Goal: Transaction & Acquisition: Purchase product/service

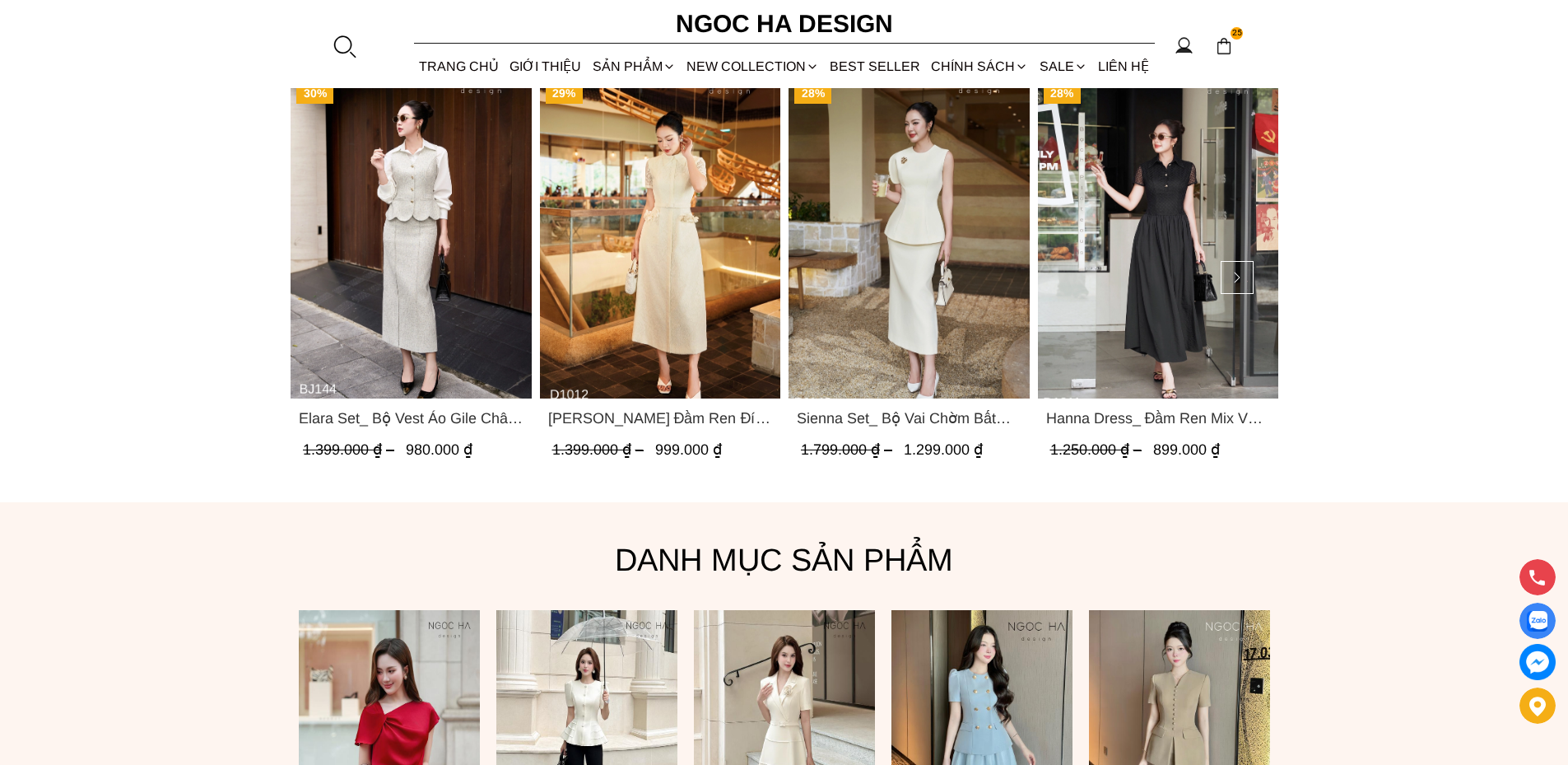
scroll to position [983, 0]
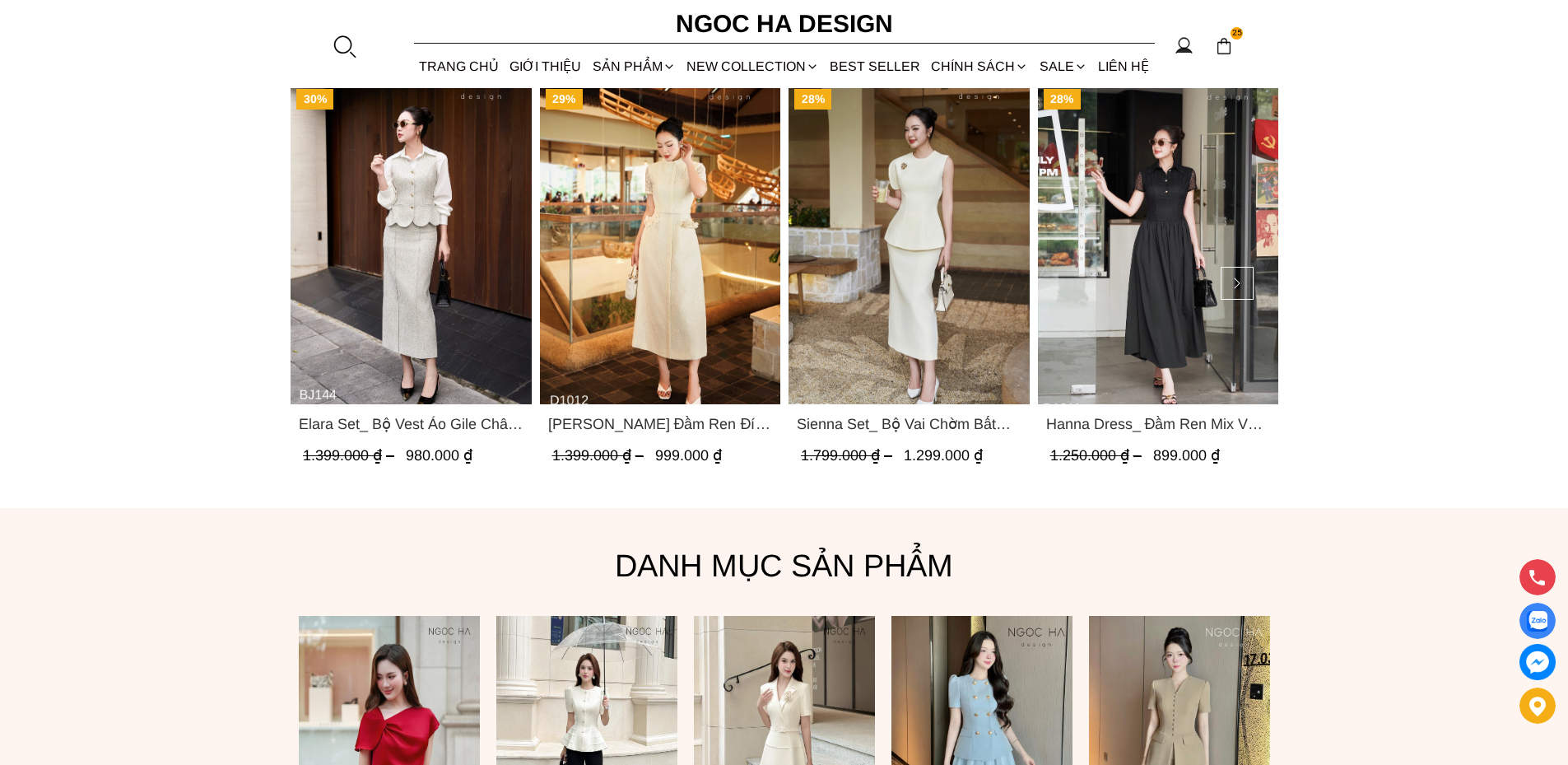
click at [1154, 274] on img "Product image - Hanna Dress_ Đầm Ren Mix Vải Thô Màu Đen D1011" at bounding box center [1157, 243] width 241 height 321
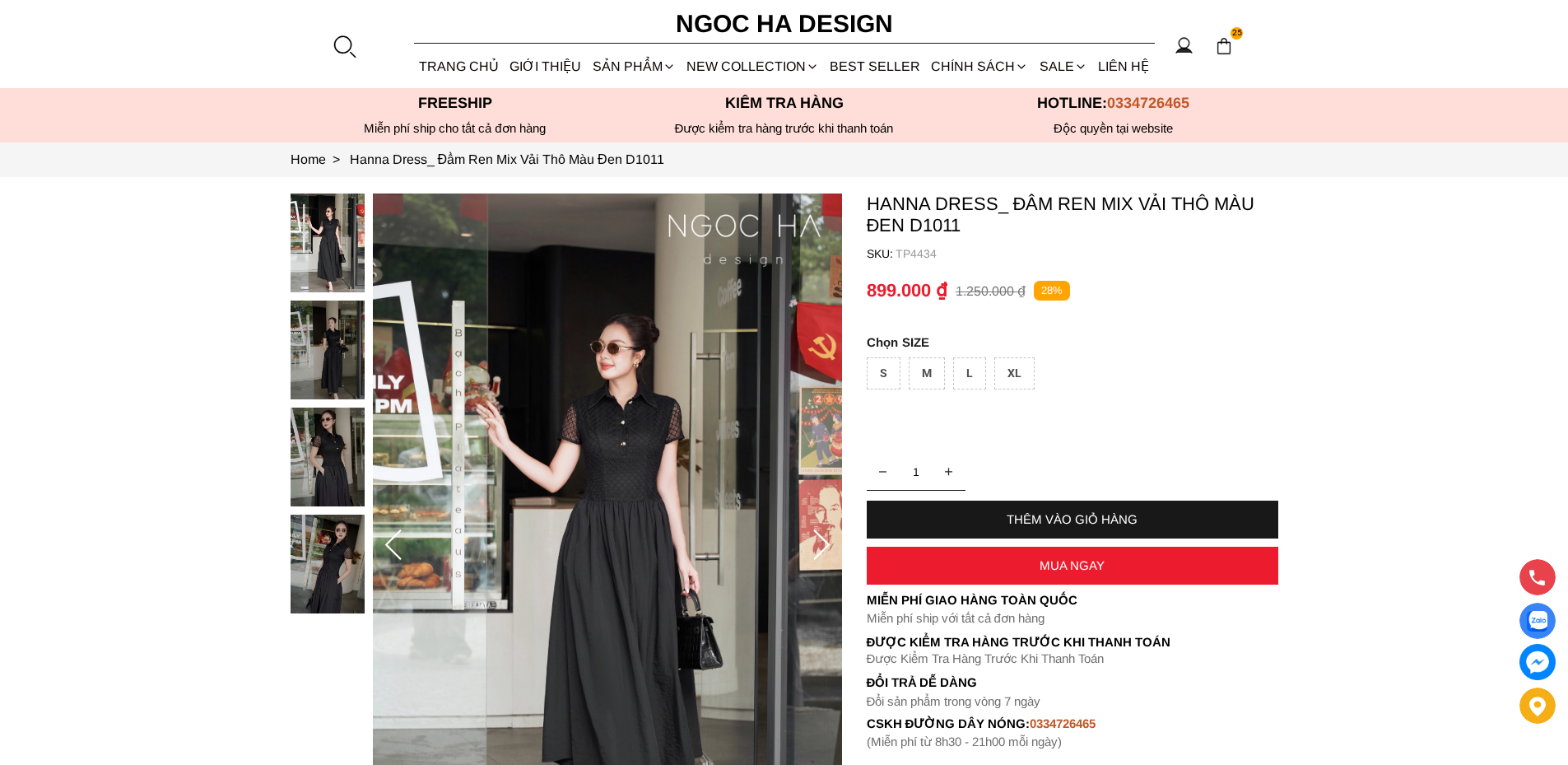
click at [335, 552] on img at bounding box center [328, 564] width 75 height 99
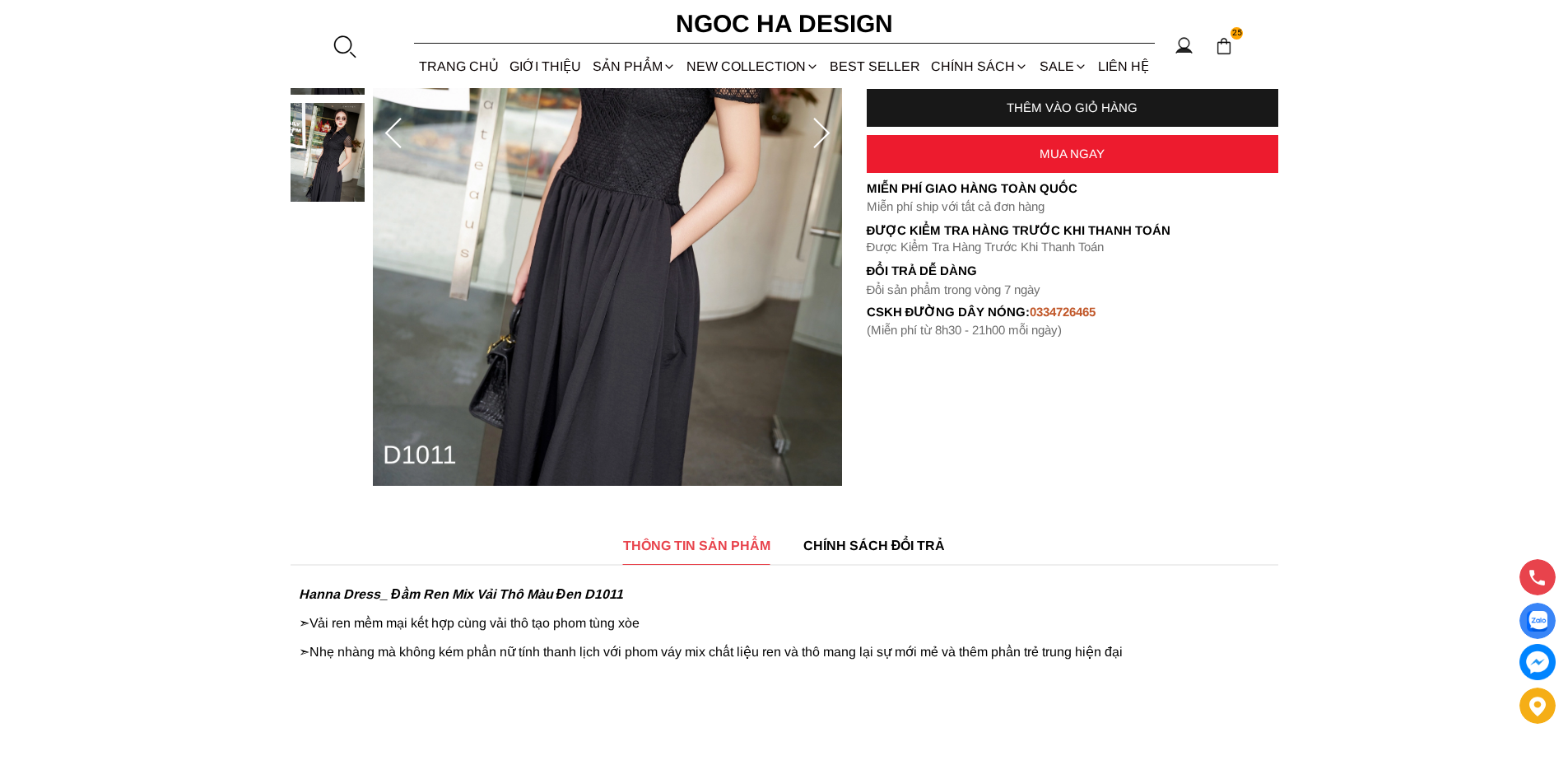
scroll to position [82, 0]
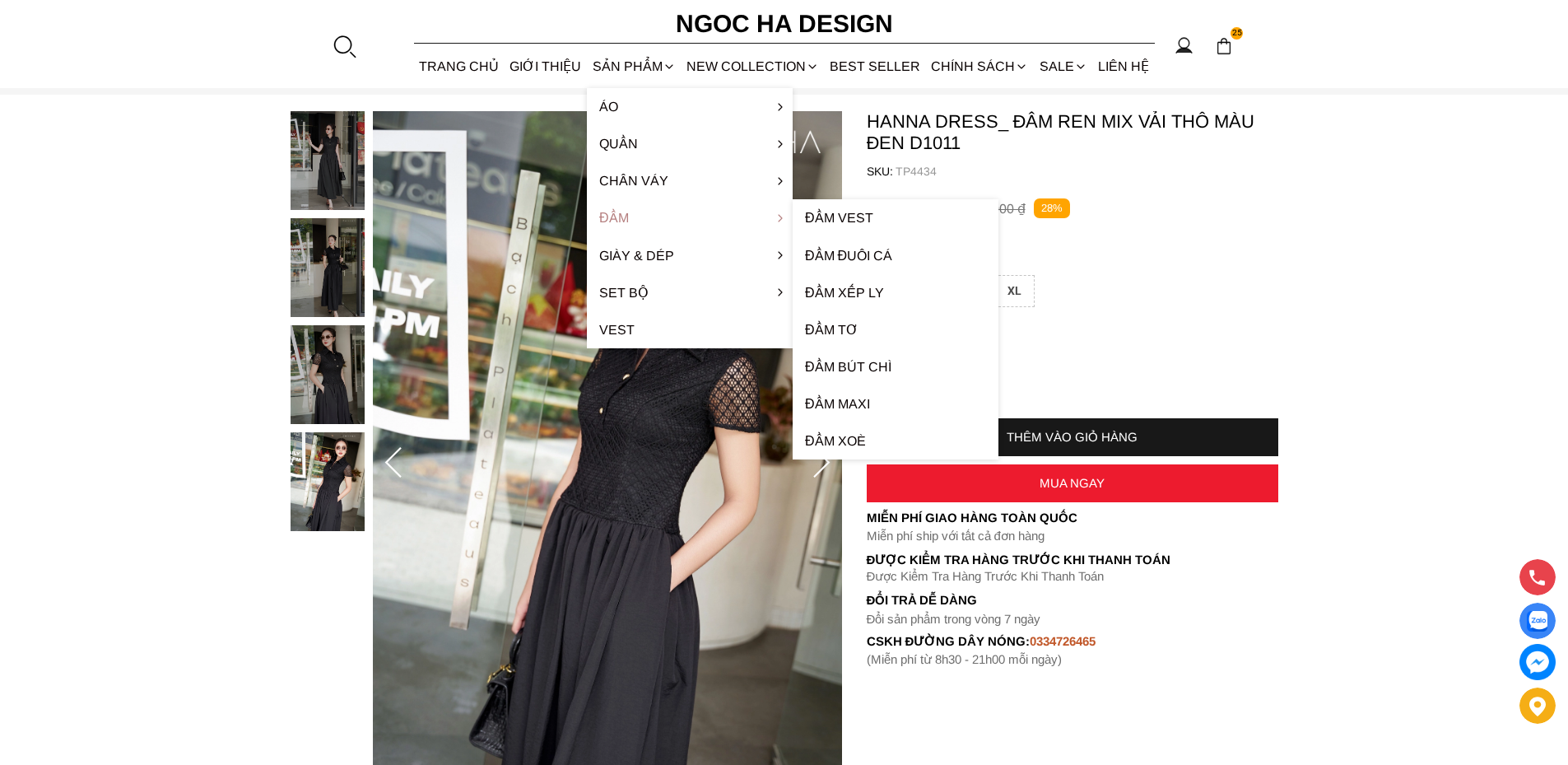
click at [624, 214] on link "Đầm" at bounding box center [689, 218] width 206 height 37
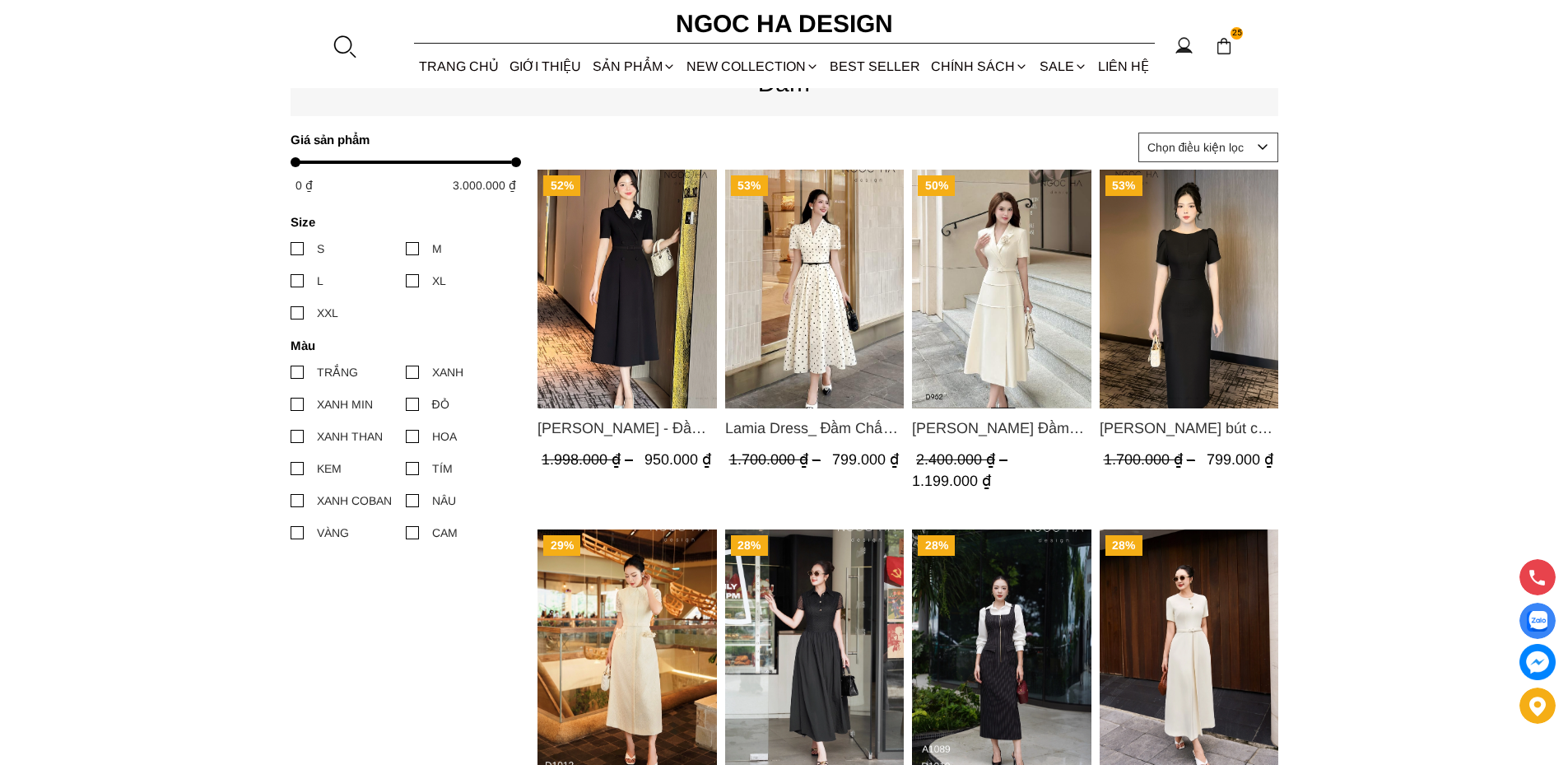
scroll to position [659, 0]
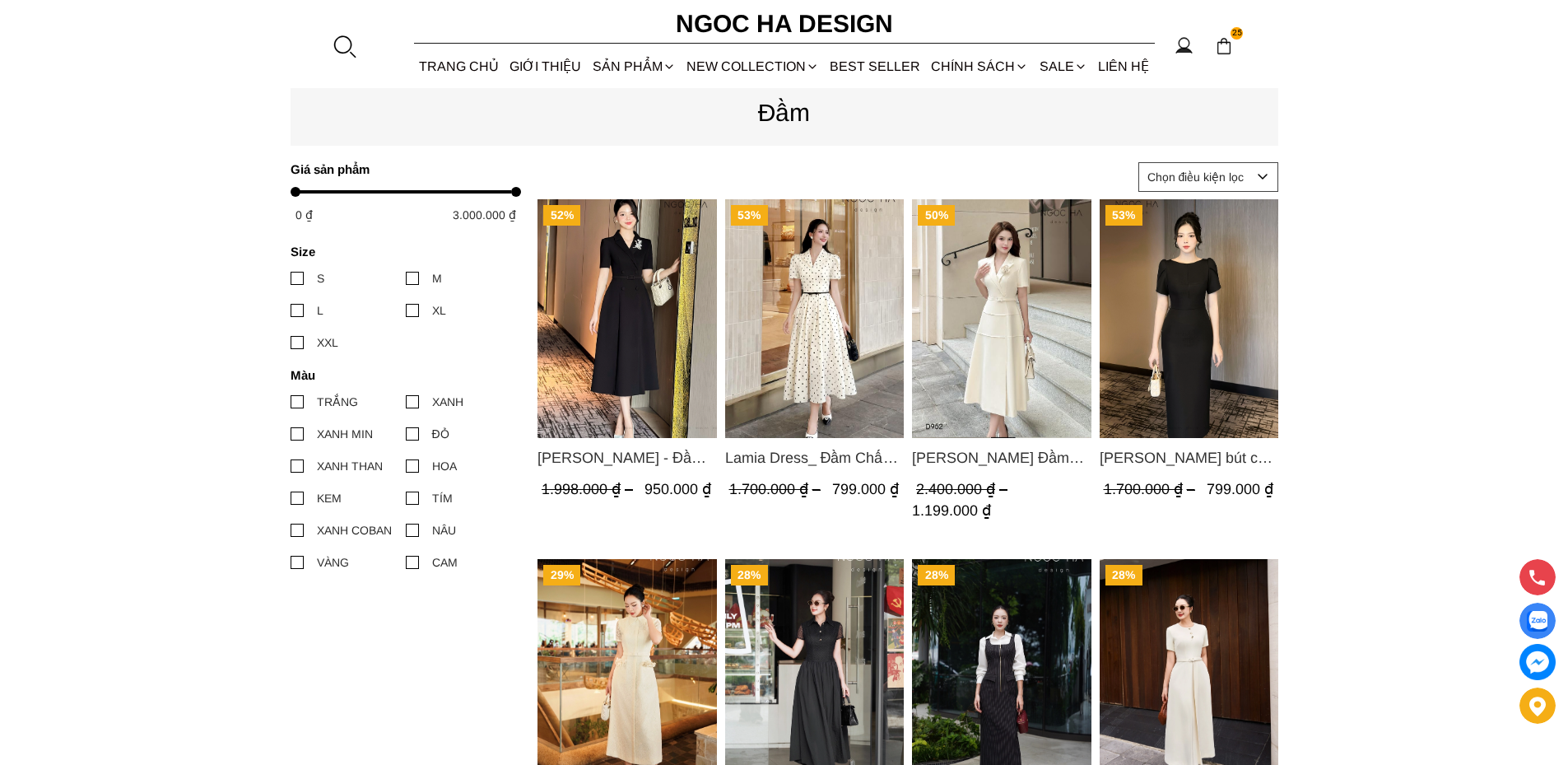
click at [809, 313] on img "Product image - Lamia Dress_ Đầm Chấm Bi Cổ Vest Màu Kem D1003" at bounding box center [814, 319] width 179 height 239
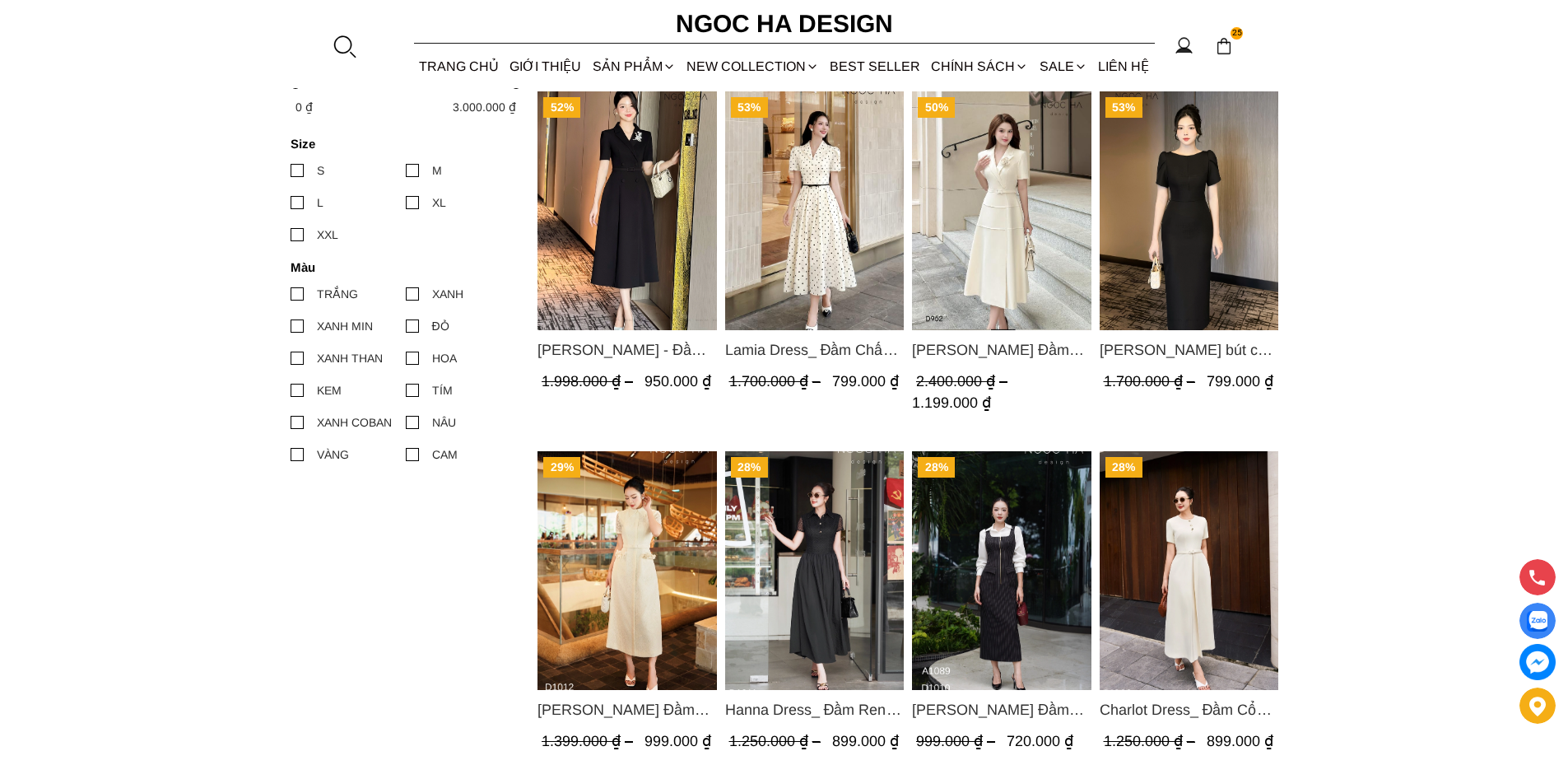
scroll to position [741, 0]
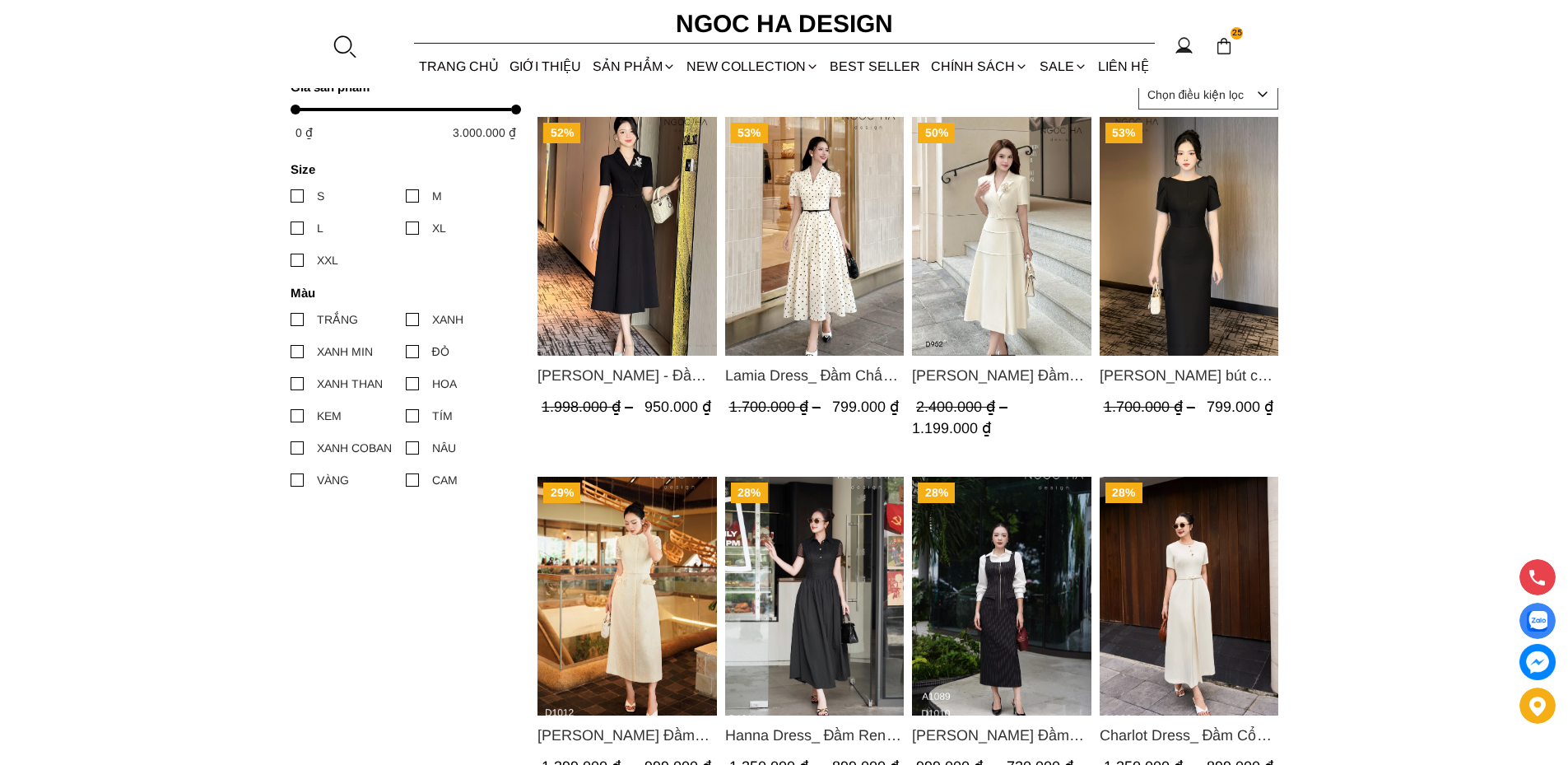
click at [1004, 283] on img "Product image - Louisa Dress_ Đầm Cổ Vest Cài Hoa Tùng May Gân Nổi Kèm Đai Màu …" at bounding box center [1002, 236] width 179 height 239
click at [994, 249] on img "Product image - Louisa Dress_ Đầm Cổ Vest Cài Hoa Tùng May Gân Nổi Kèm Đai Màu …" at bounding box center [1002, 236] width 179 height 239
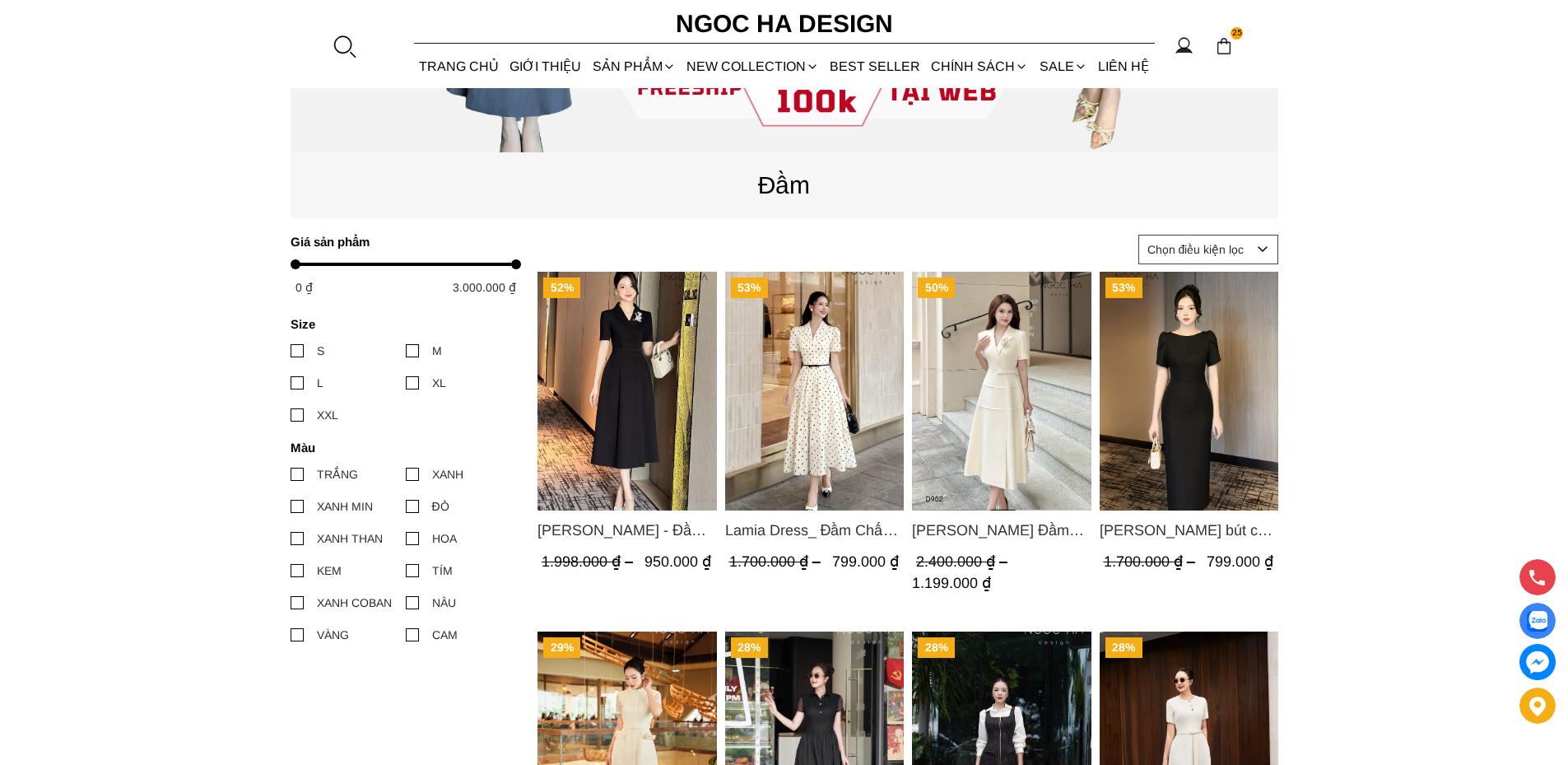
scroll to position [577, 0]
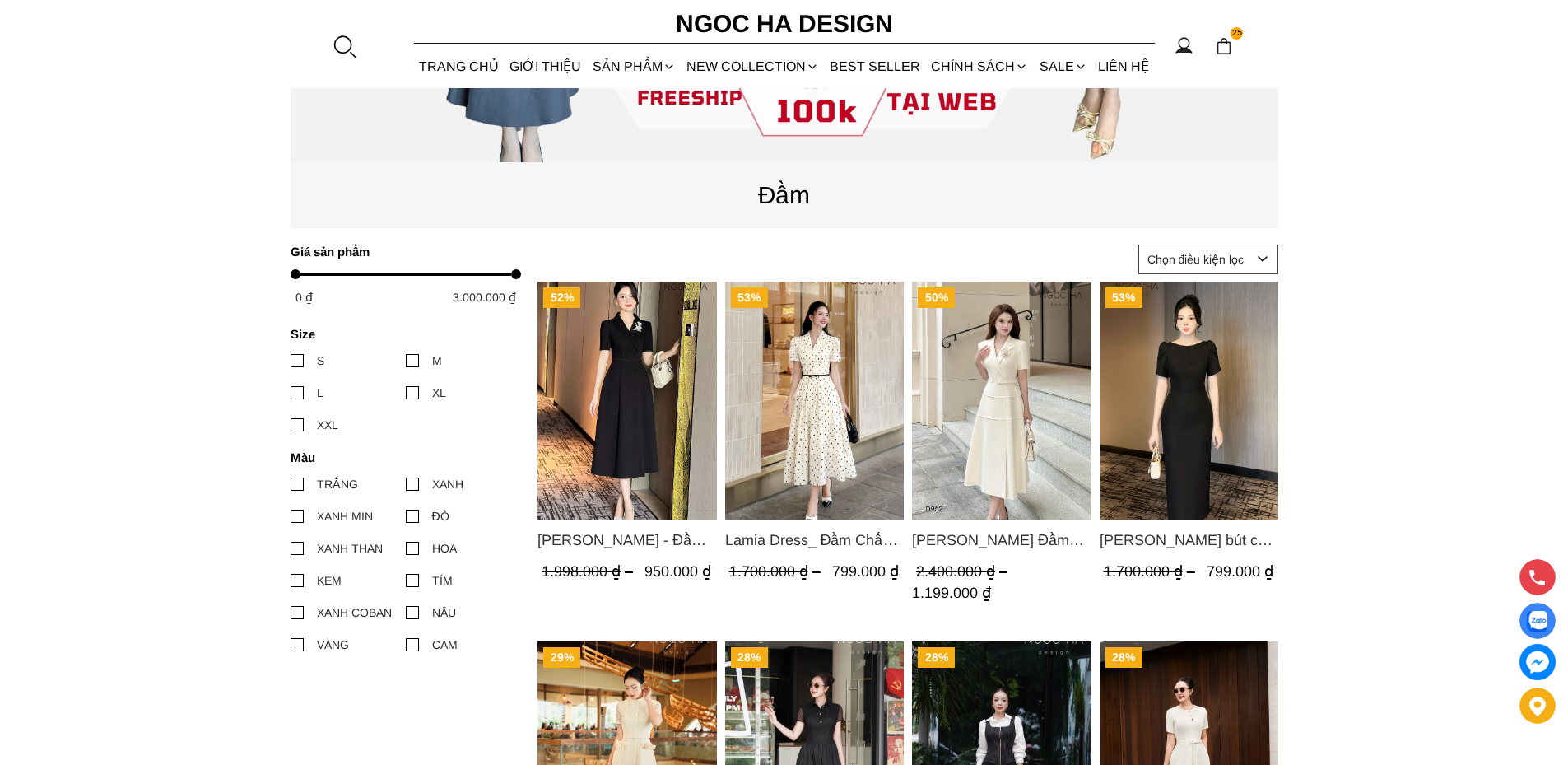
click at [1016, 352] on img "Product image - Louisa Dress_ Đầm Cổ Vest Cài Hoa Tùng May Gân Nổi Kèm Đai Màu …" at bounding box center [1002, 402] width 179 height 239
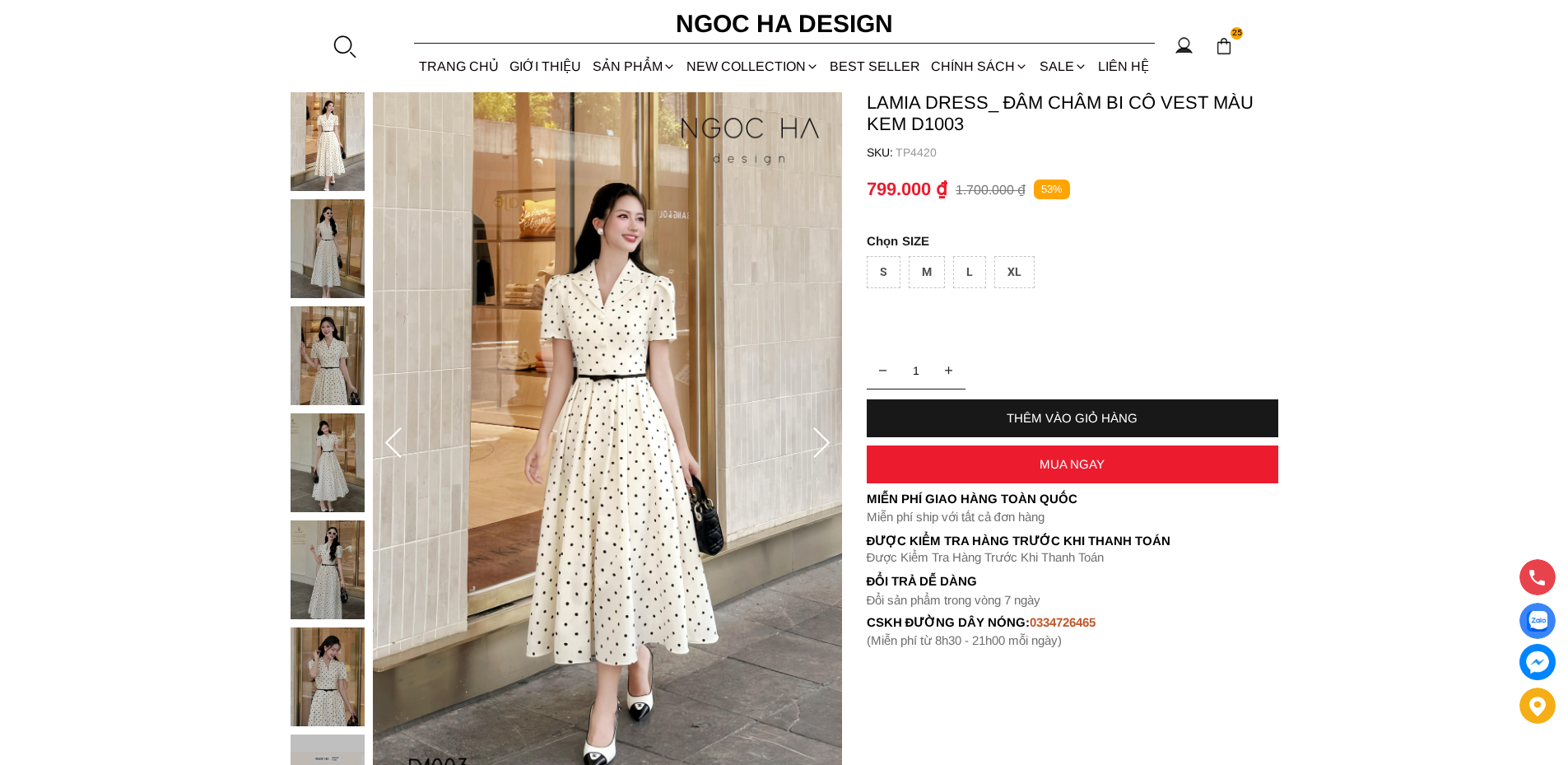
scroll to position [82, 0]
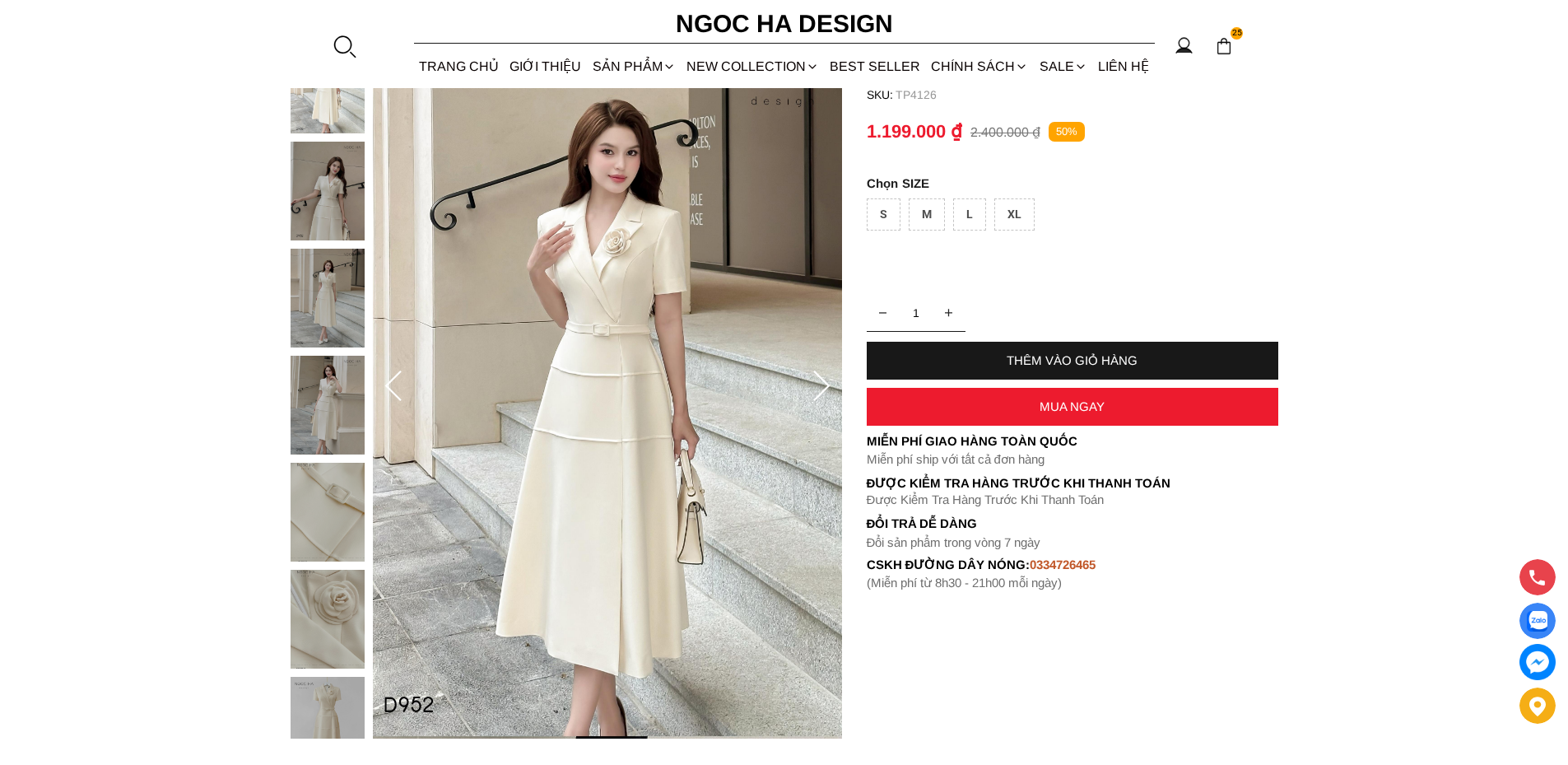
scroll to position [164, 0]
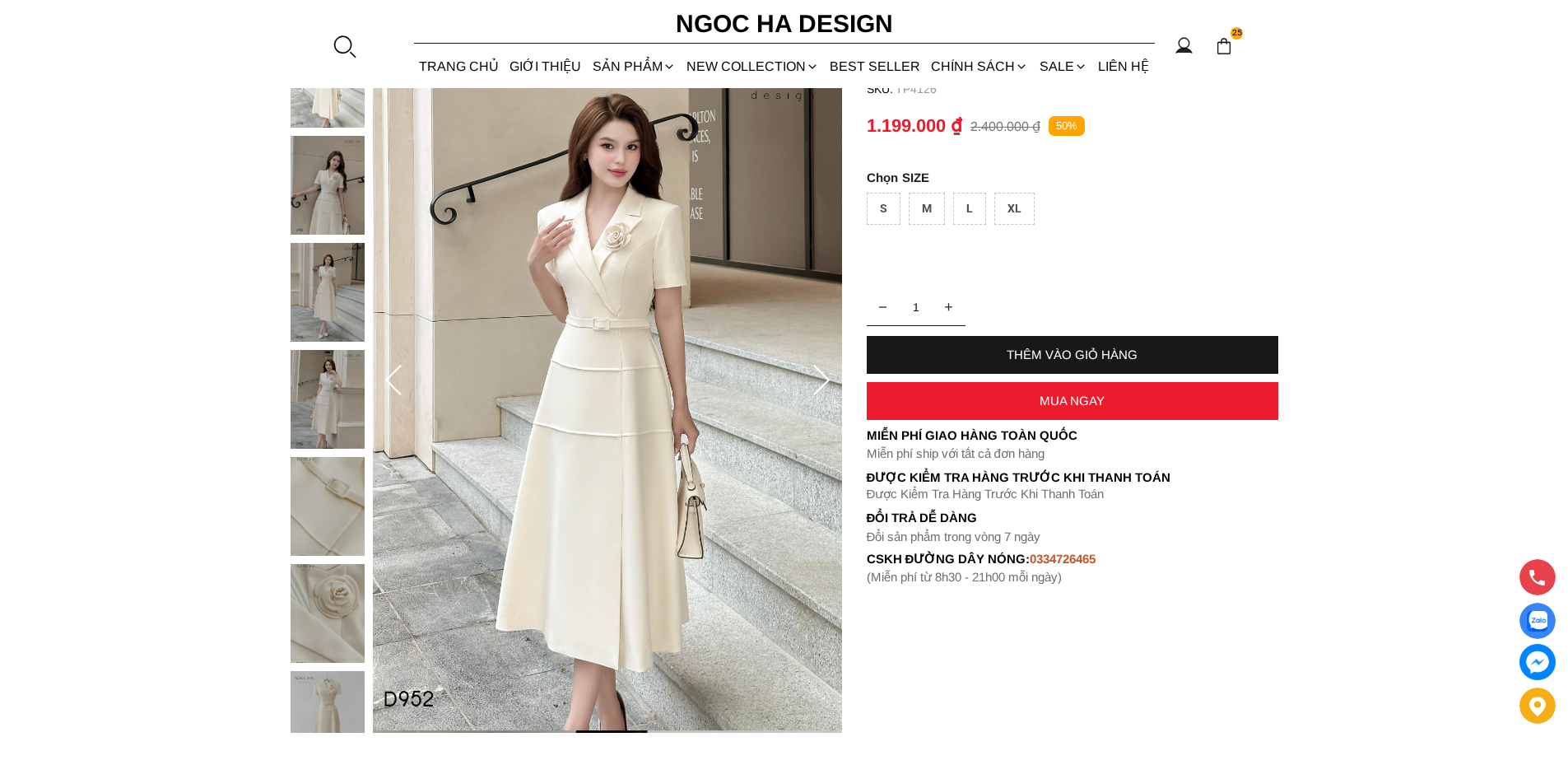
click at [332, 411] on img at bounding box center [328, 399] width 75 height 99
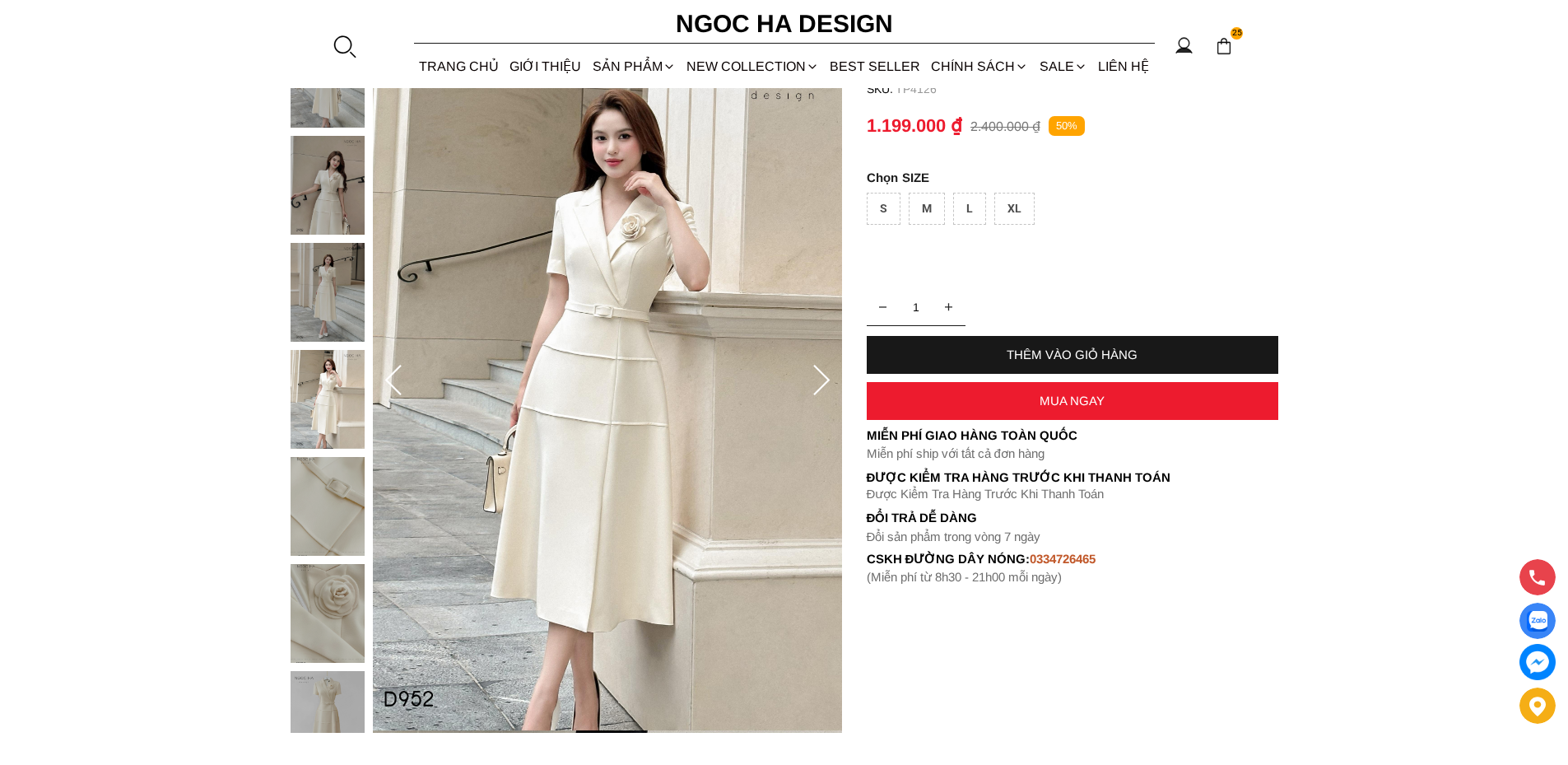
click at [323, 491] on img at bounding box center [328, 507] width 75 height 99
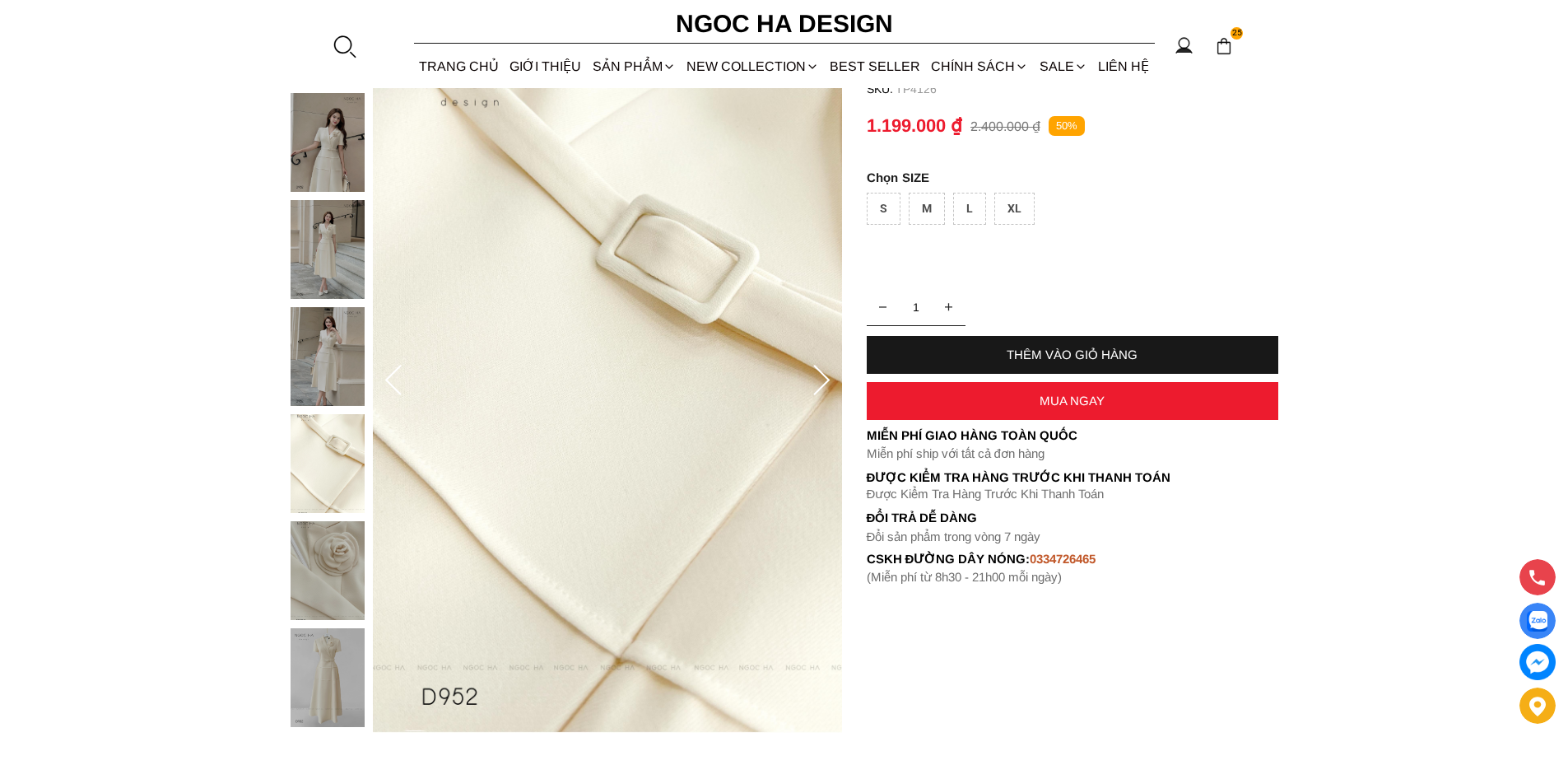
click at [323, 584] on img at bounding box center [328, 570] width 75 height 99
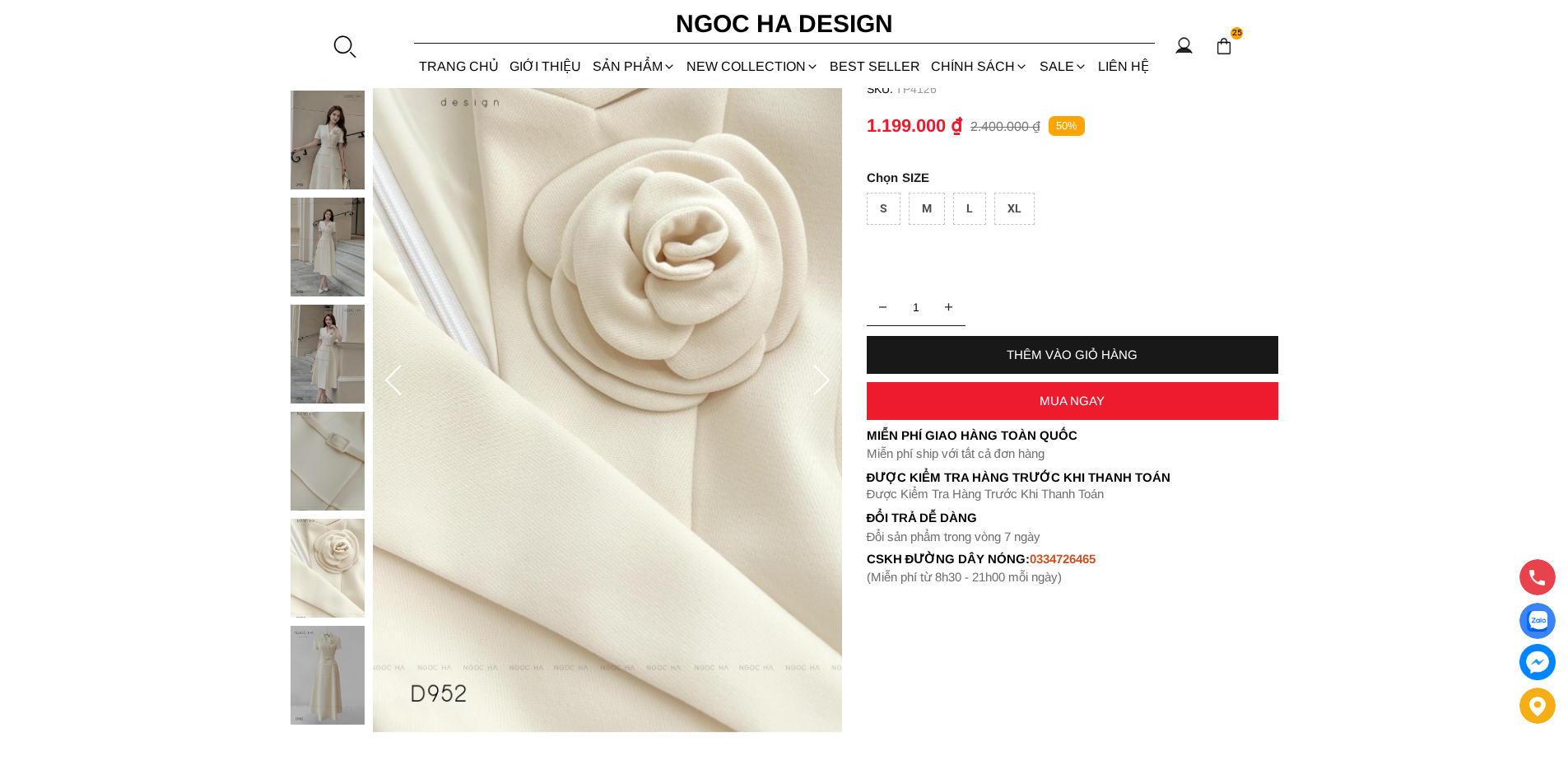
click at [342, 649] on img at bounding box center [328, 675] width 75 height 99
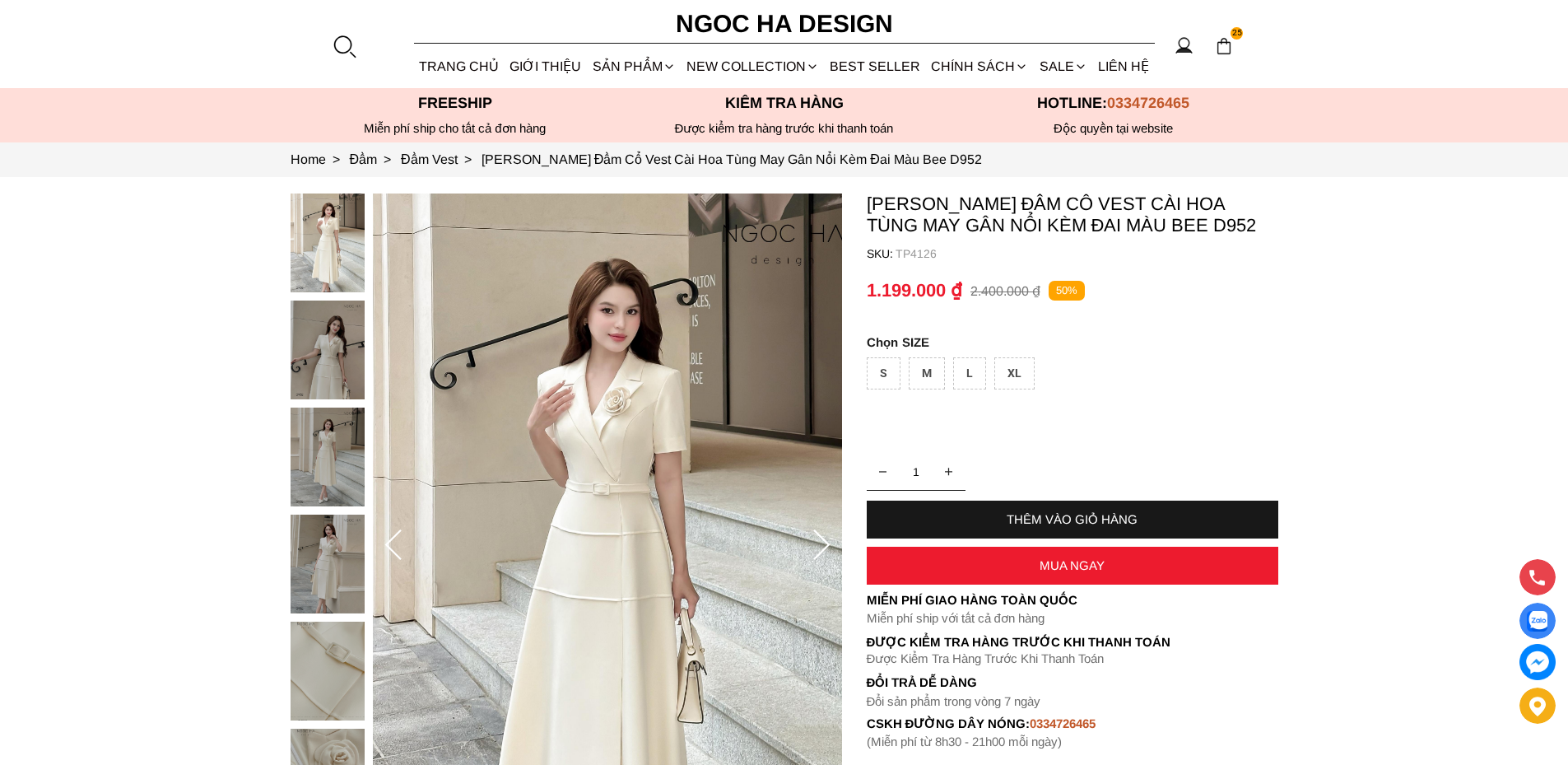
click at [332, 257] on img at bounding box center [328, 242] width 75 height 99
click at [319, 349] on img at bounding box center [328, 350] width 75 height 99
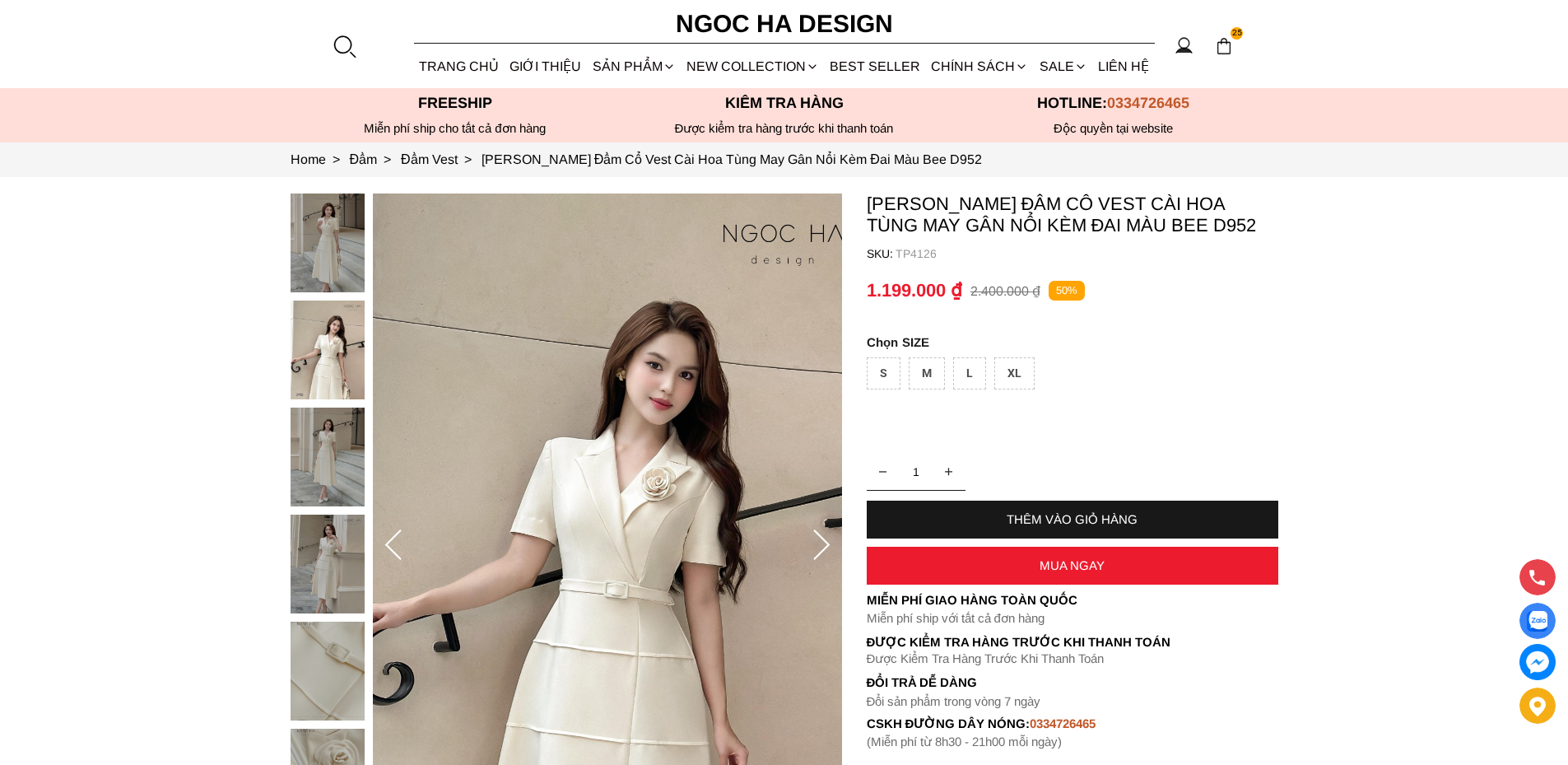
scroll to position [247, 0]
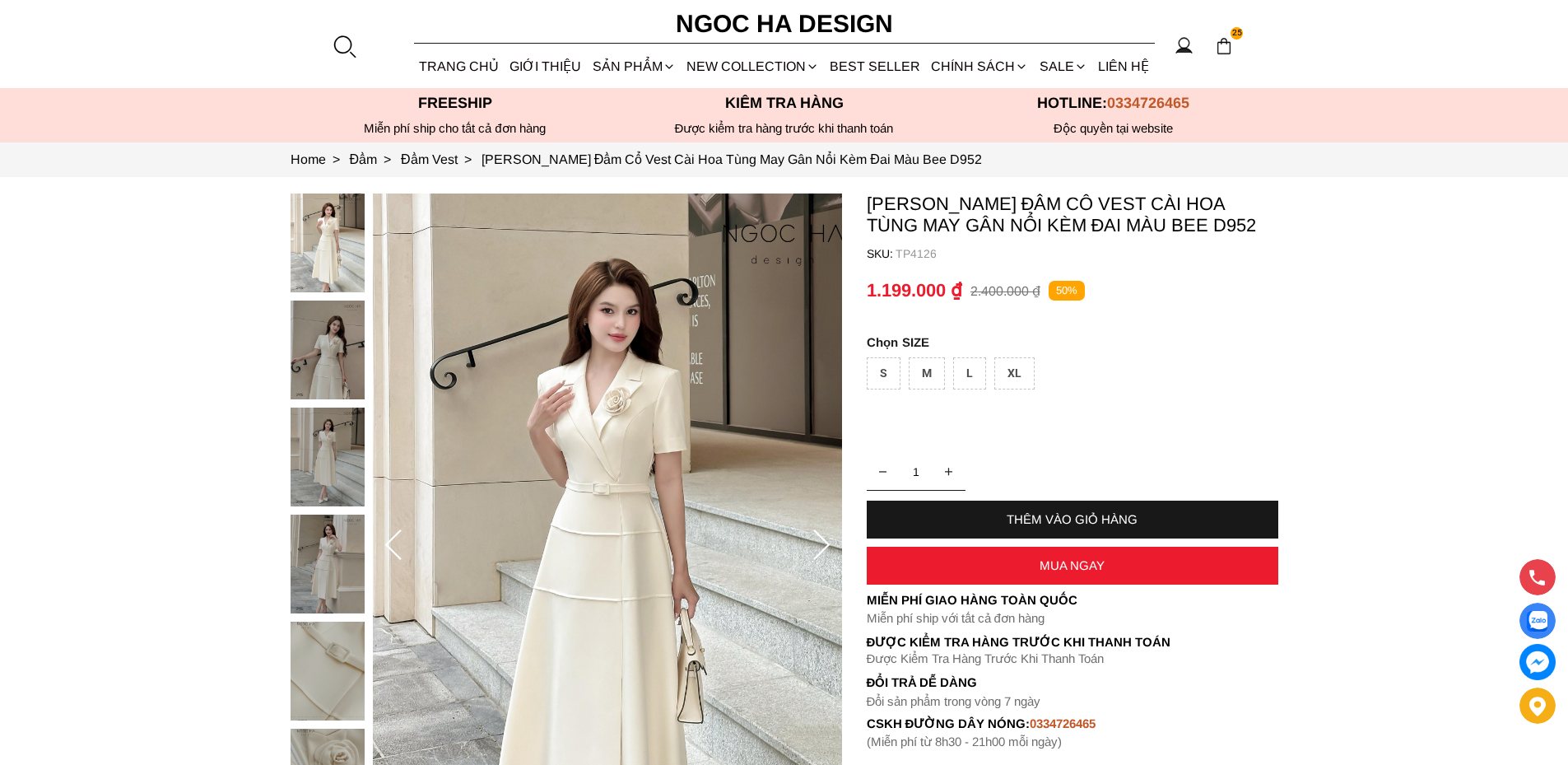
click at [1009, 385] on div "XL" at bounding box center [1015, 374] width 41 height 32
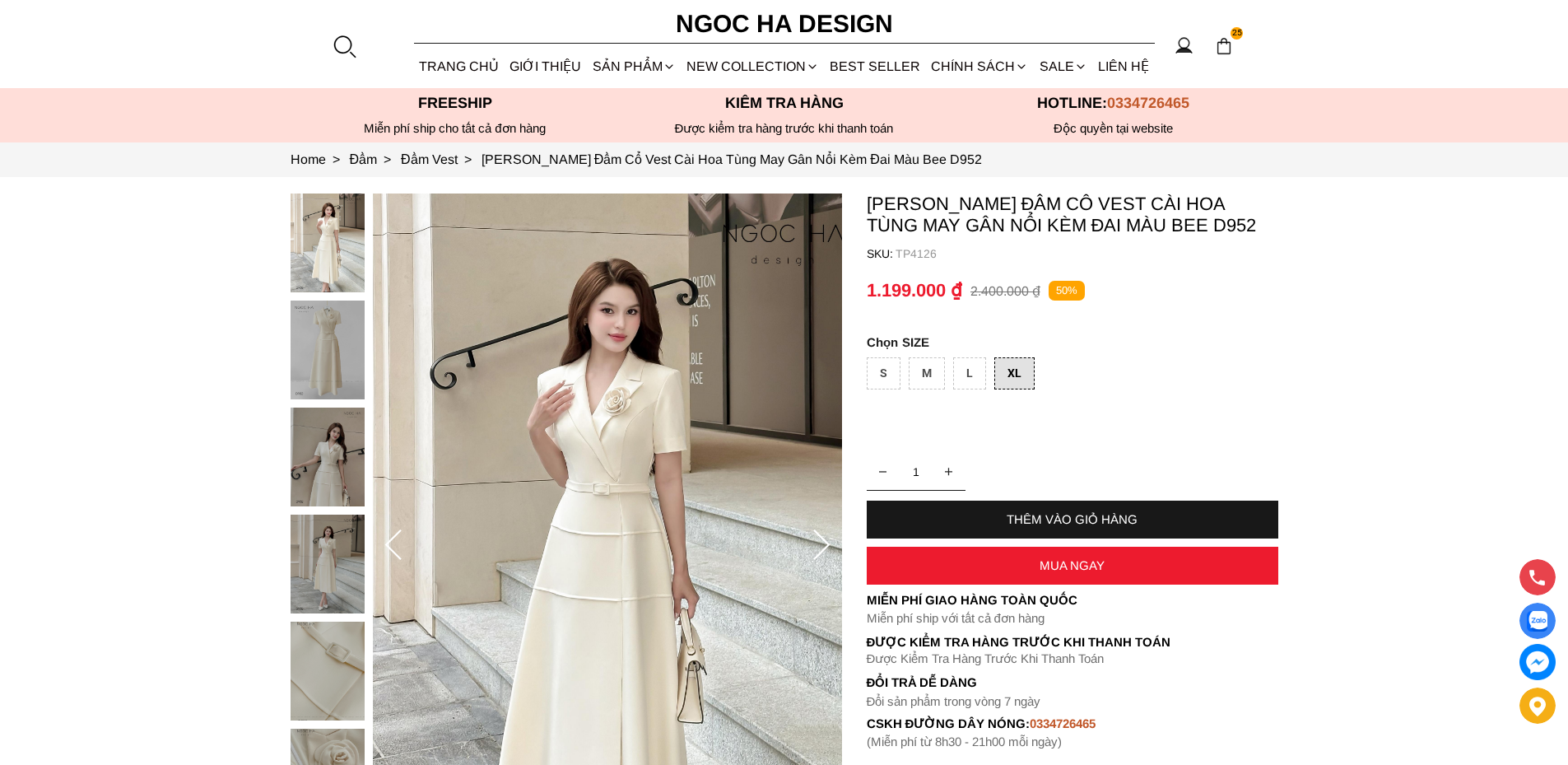
click at [1036, 520] on div "THÊM VÀO GIỎ HÀNG" at bounding box center [1073, 519] width 411 height 14
type input "2"
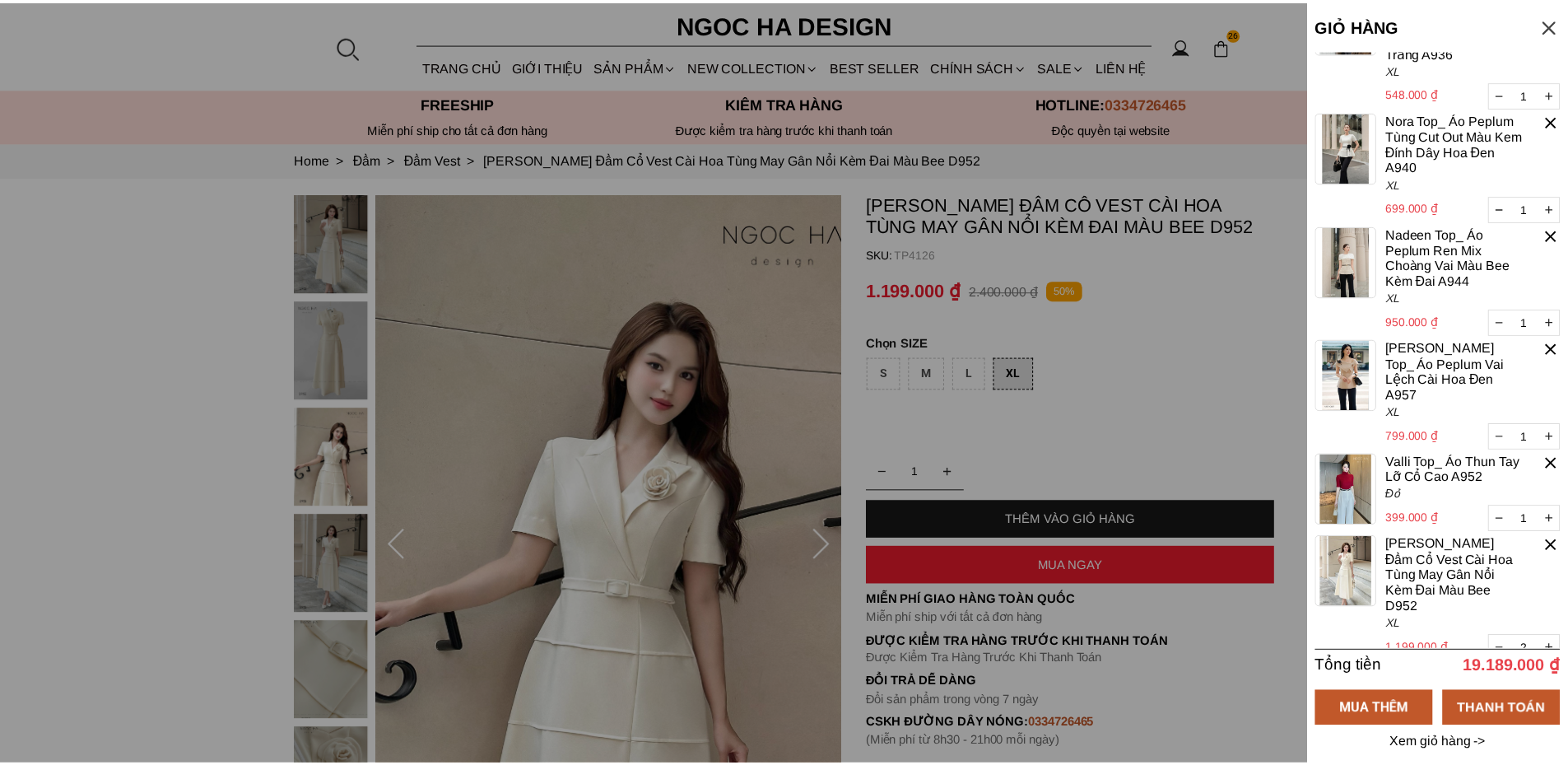
scroll to position [1905, 0]
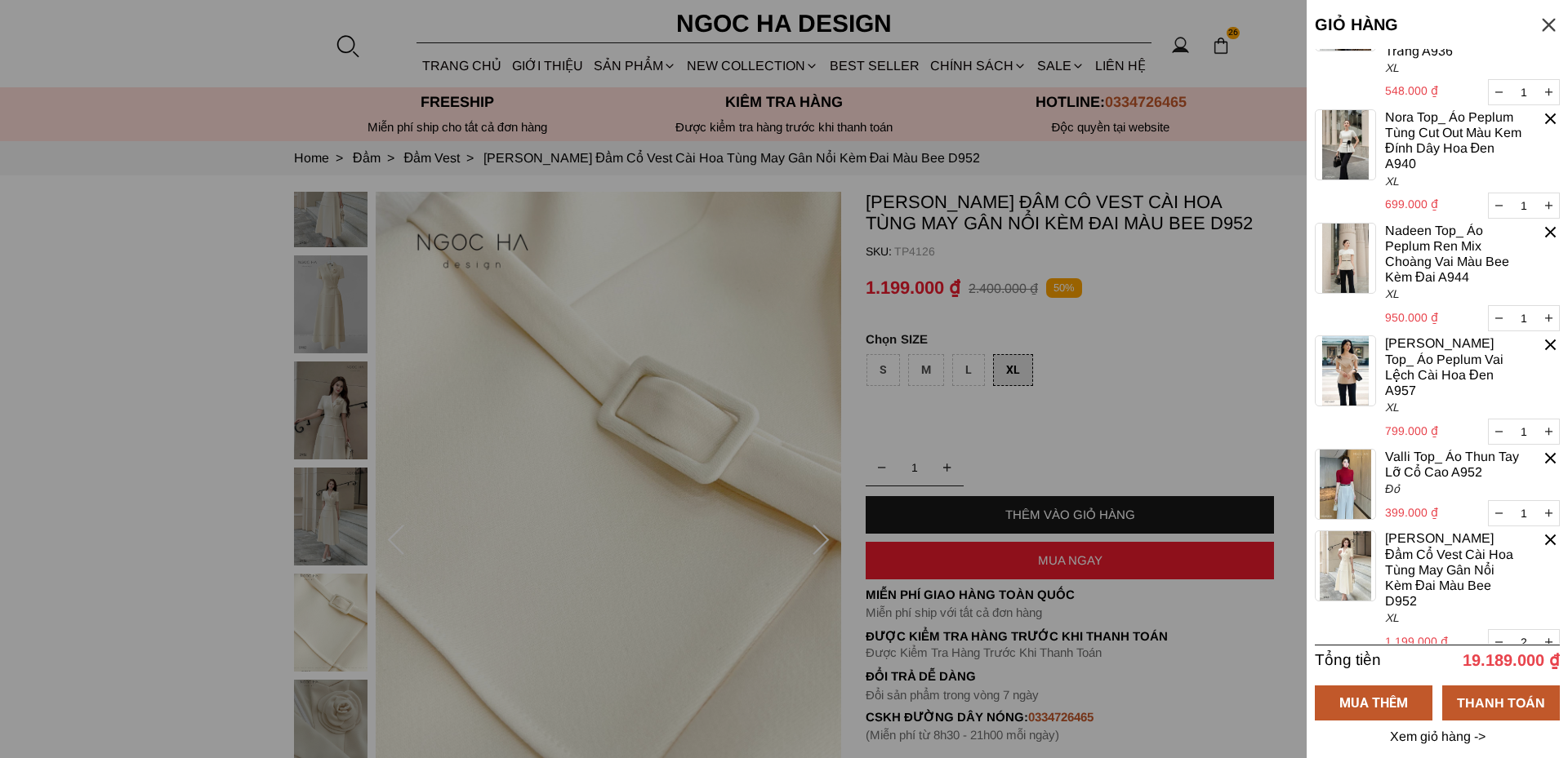
click at [97, 204] on div at bounding box center [784, 379] width 1568 height 758
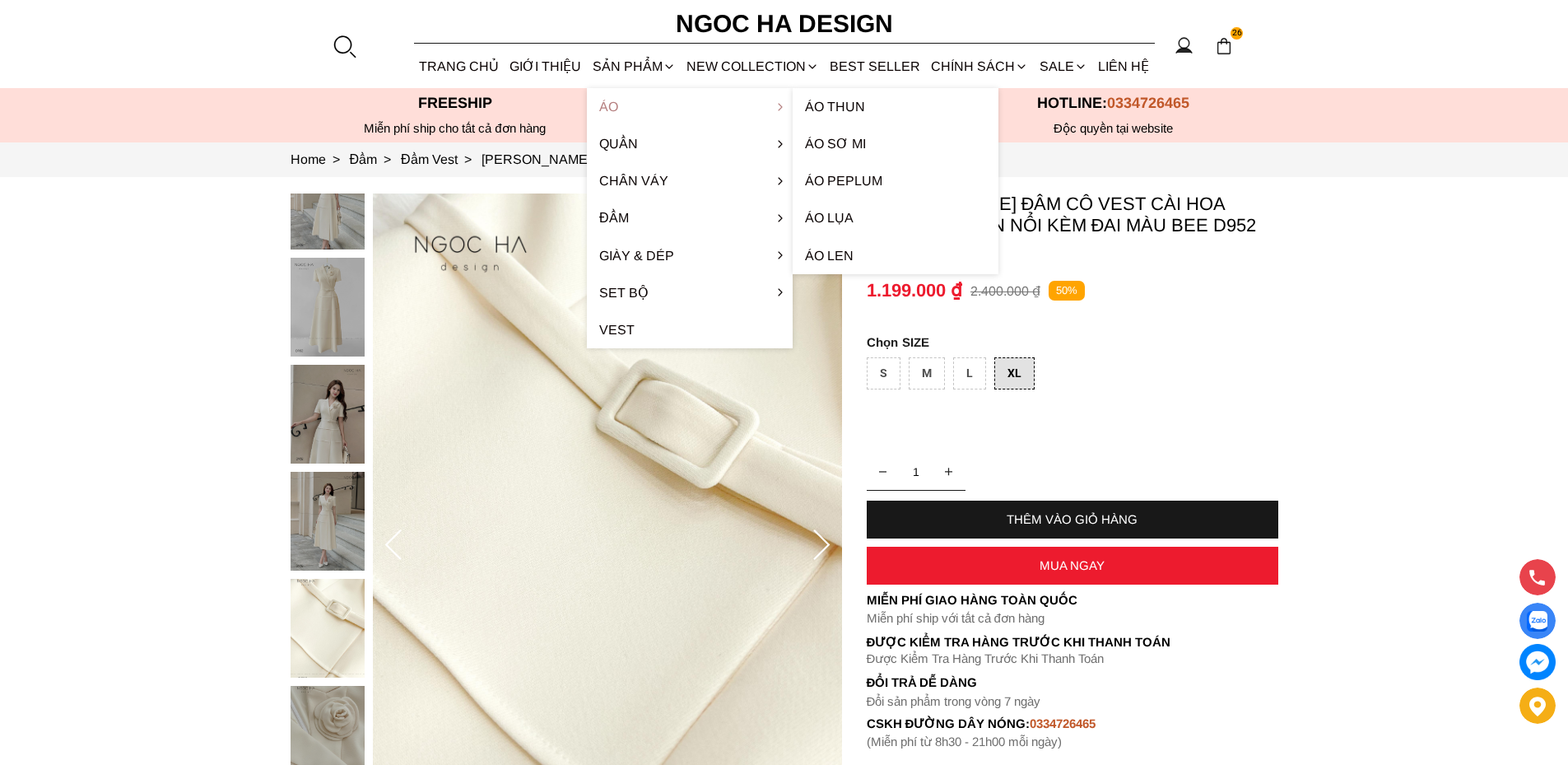
click at [616, 108] on link "Áo" at bounding box center [689, 107] width 206 height 37
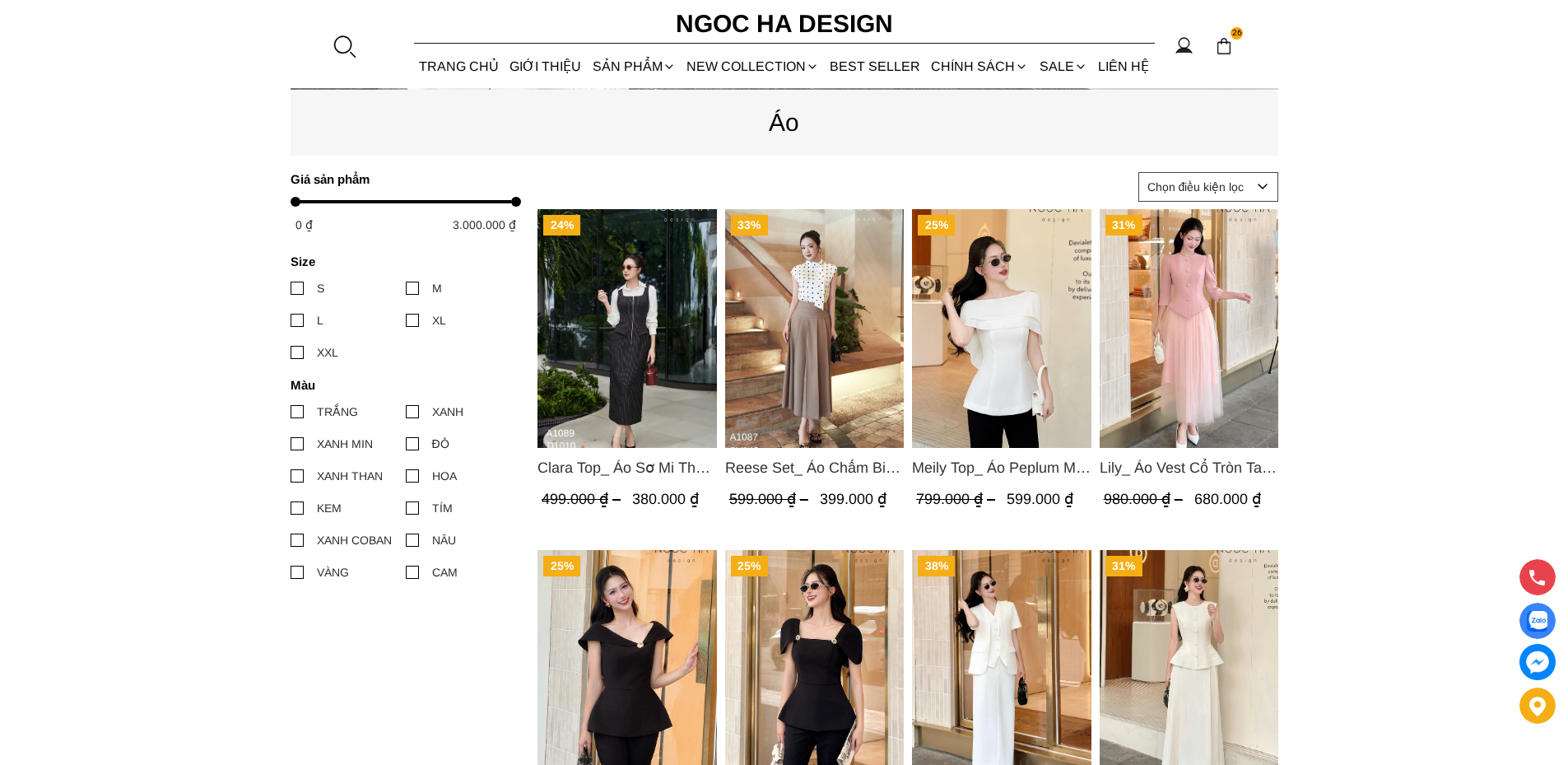
scroll to position [659, 0]
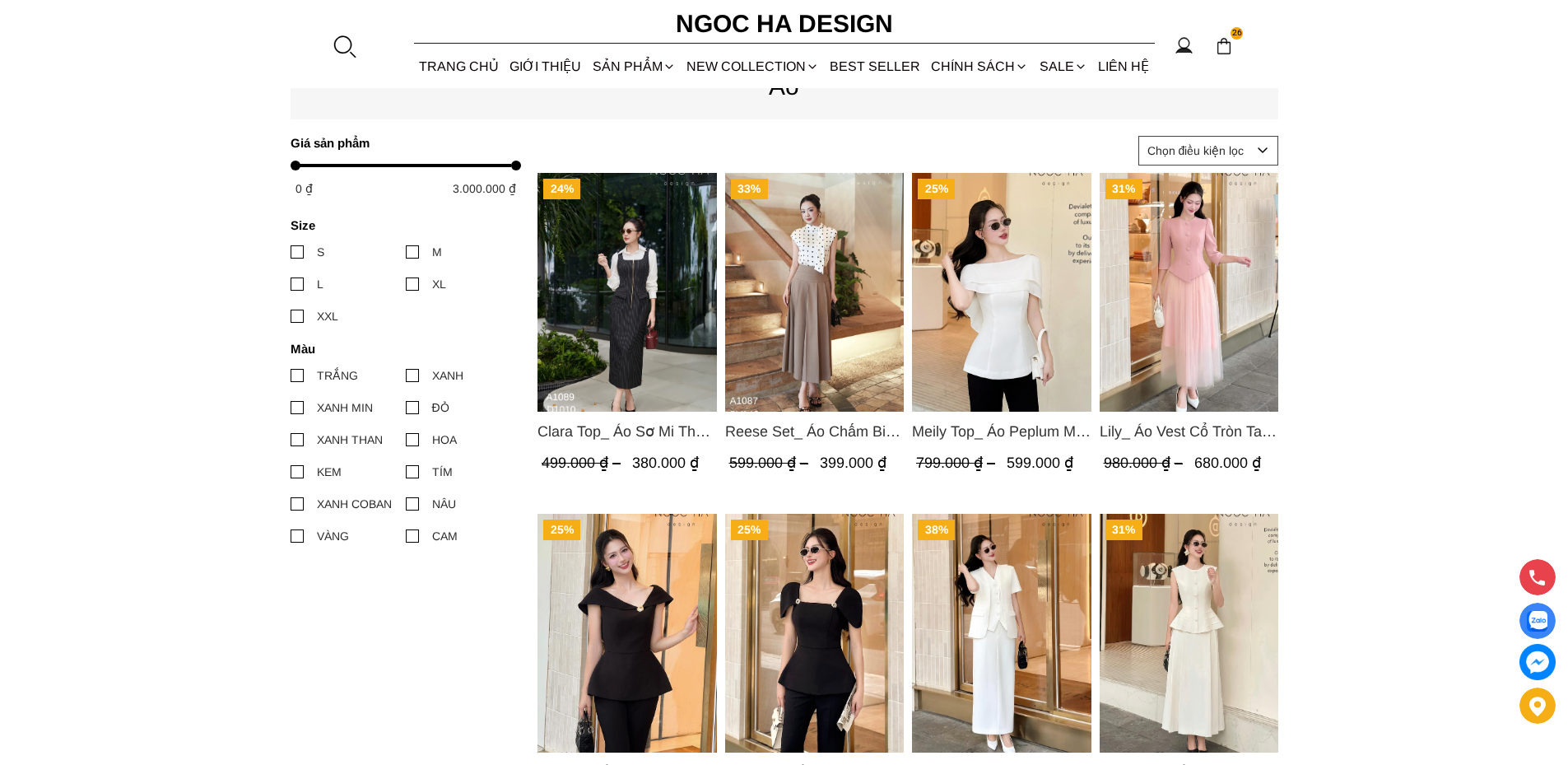
click at [820, 276] on img "Product image - Reese Set_ Áo Chấm Bi Vai Chờm Mix Chân Váy Xếp Ly Hông Màu Nâu…" at bounding box center [814, 292] width 179 height 239
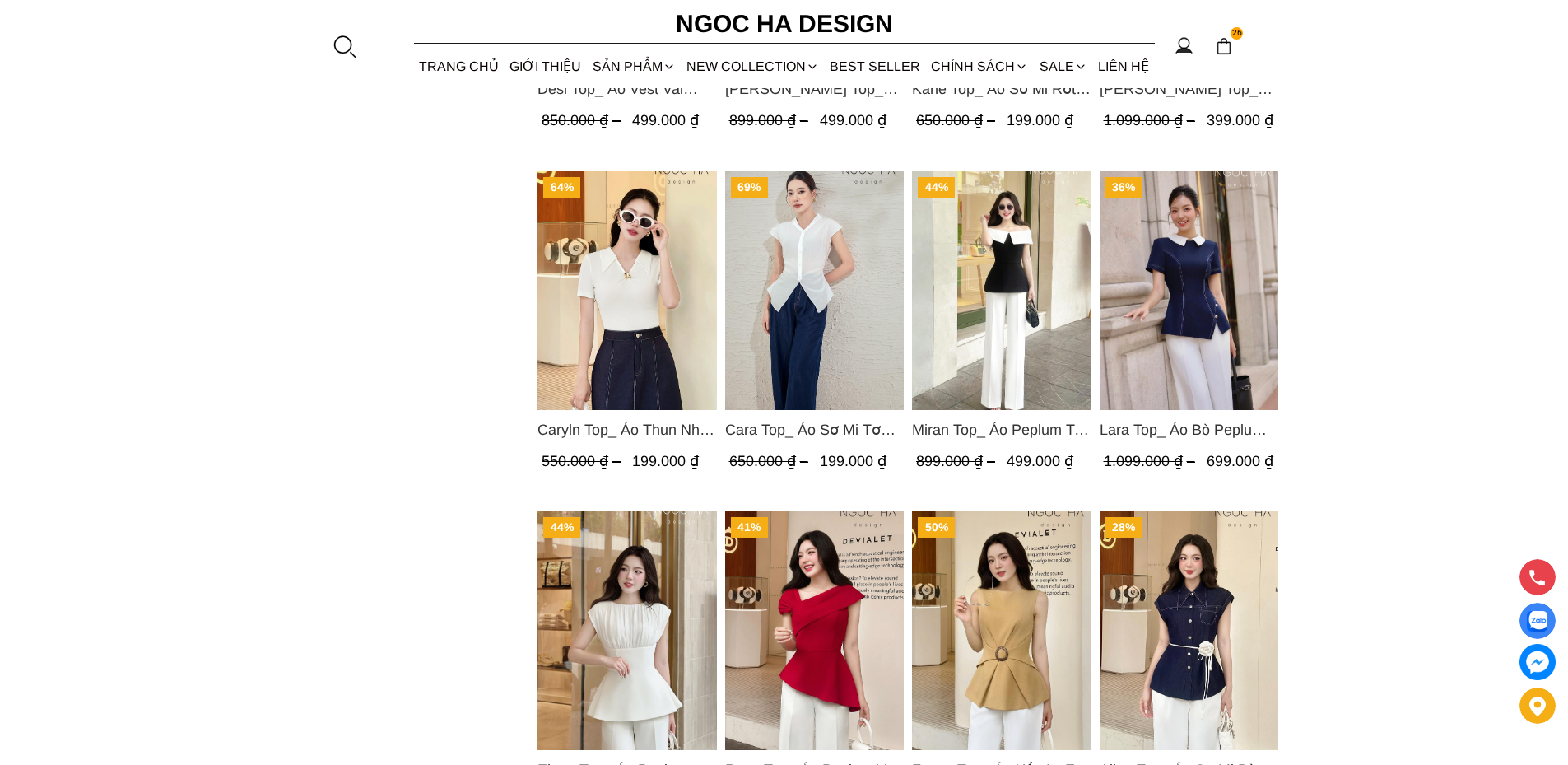
scroll to position [1730, 0]
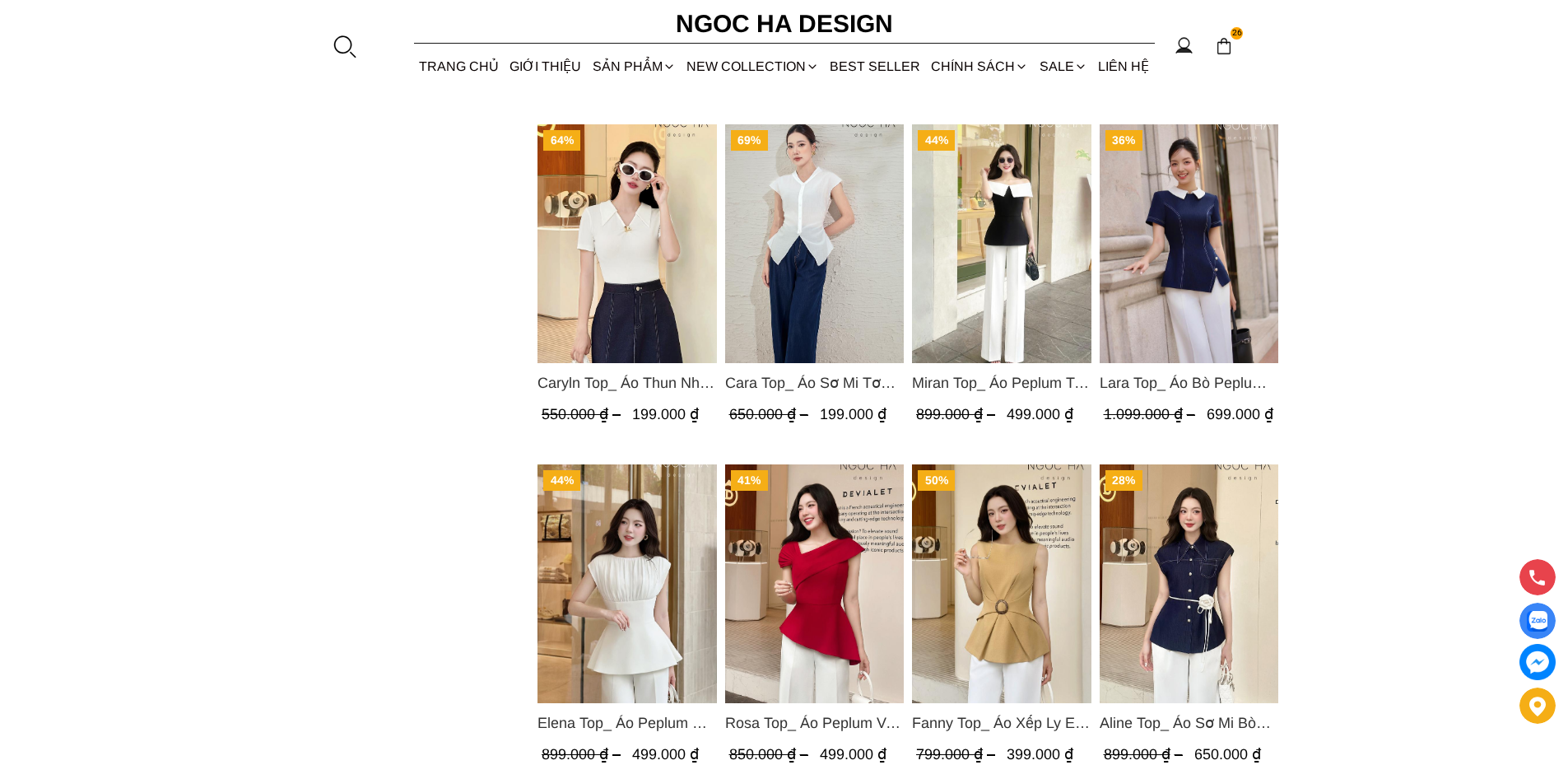
click at [991, 268] on img "Product image - Miran Top_ Áo Peplum Trễ Vai Phối Trắng Đen A1069" at bounding box center [1002, 244] width 179 height 239
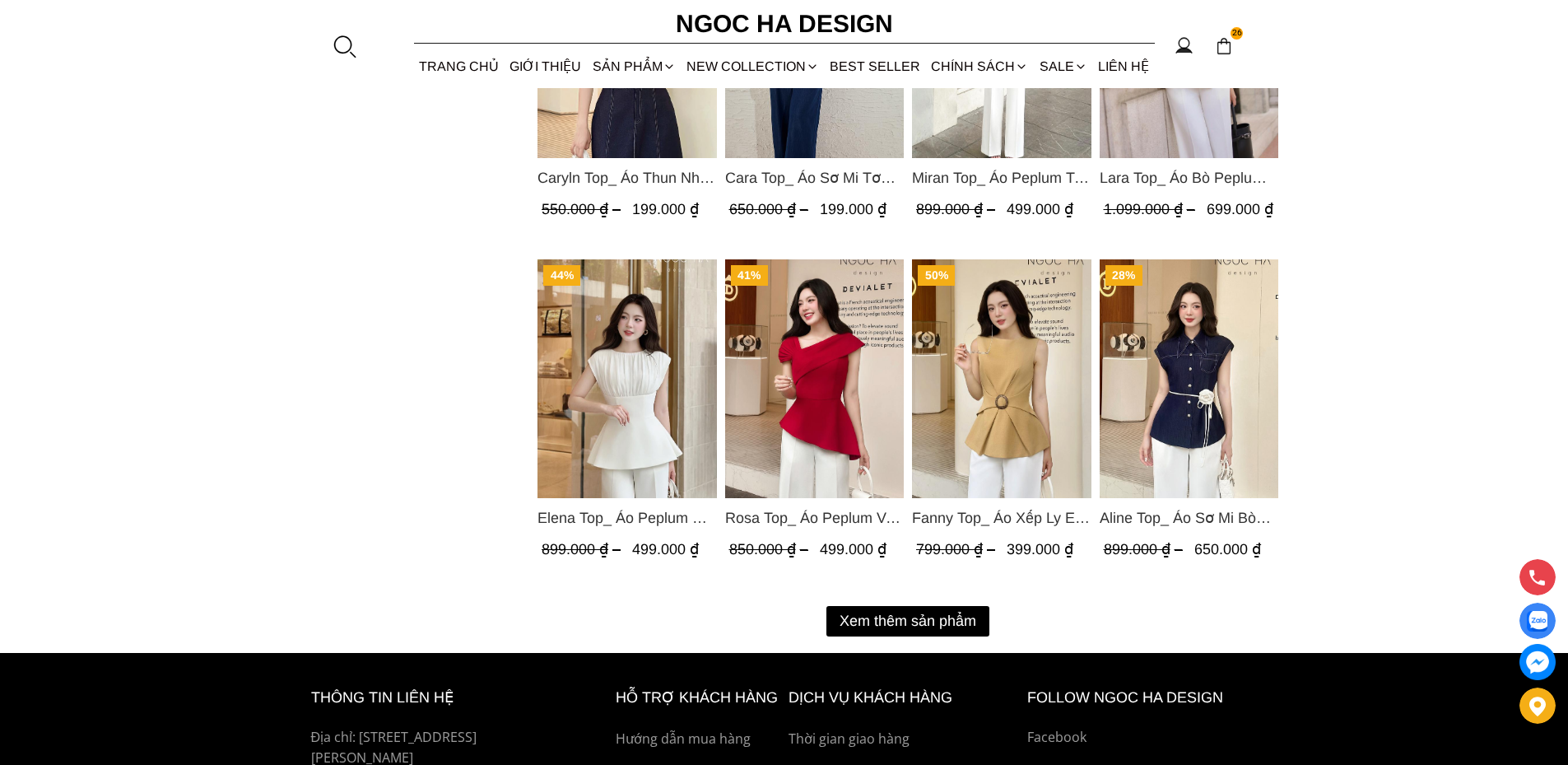
scroll to position [2142, 0]
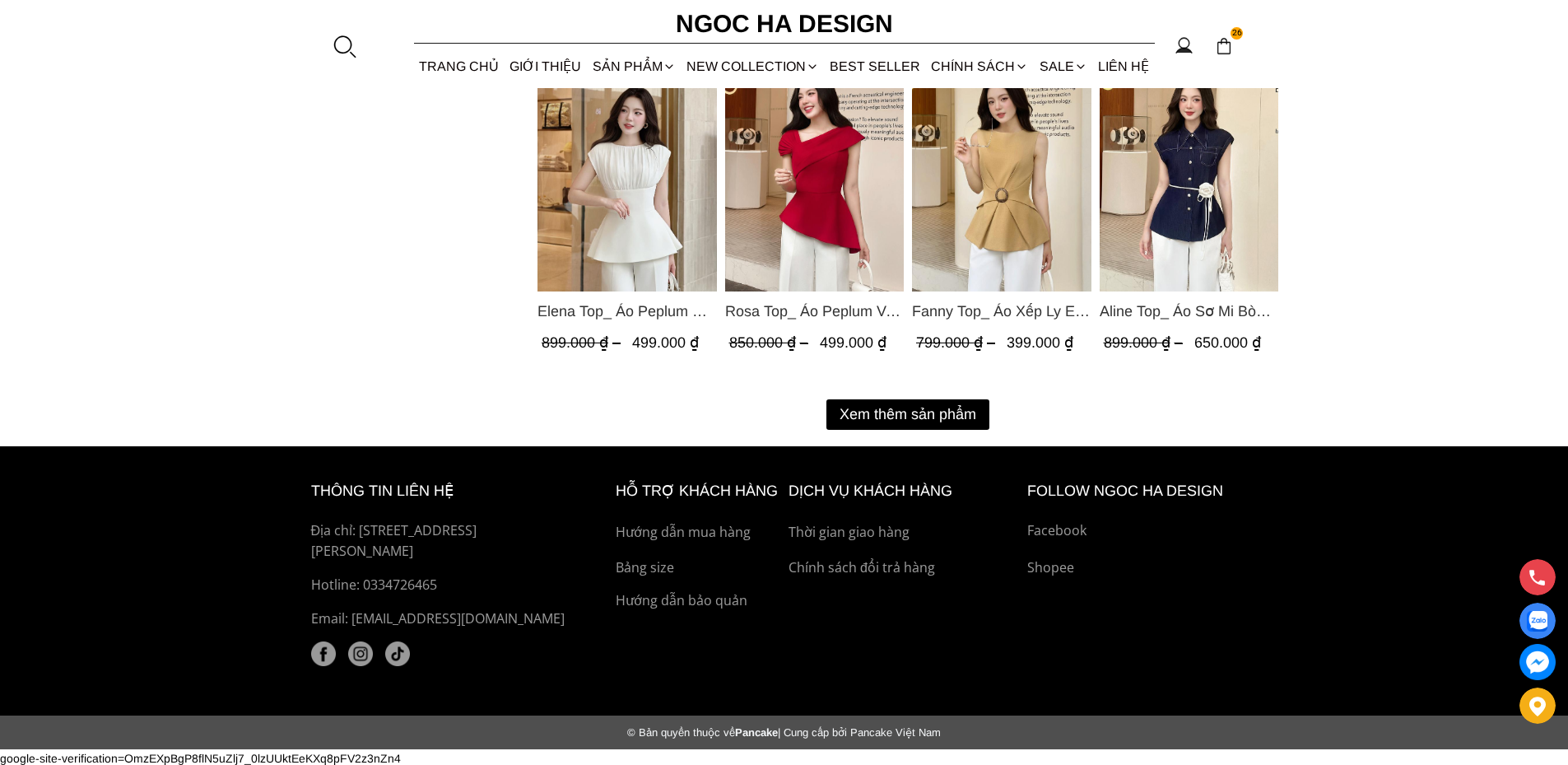
click at [948, 413] on button "Xem thêm sản phẩm" at bounding box center [908, 415] width 163 height 30
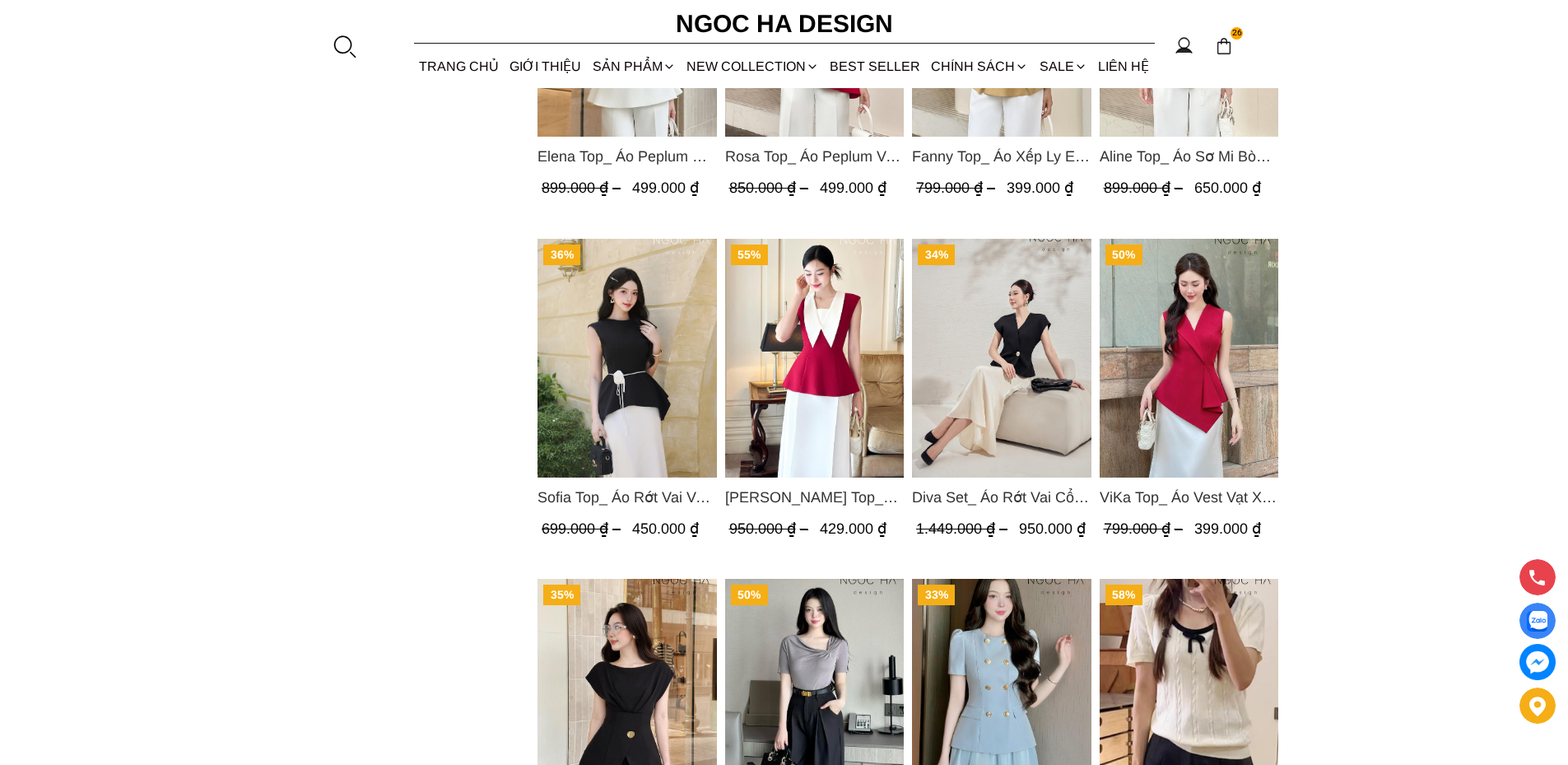
scroll to position [2224, 0]
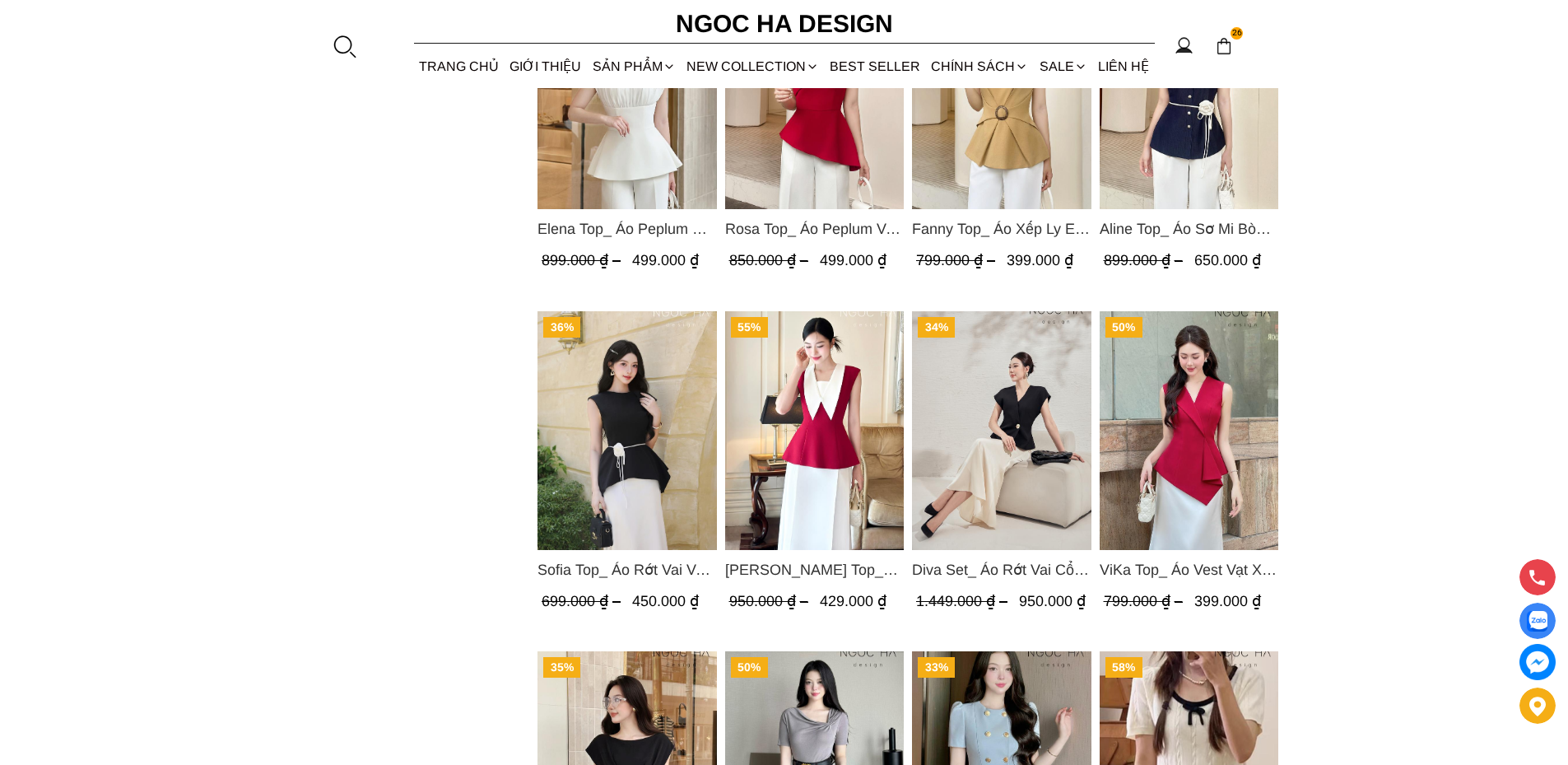
click at [1001, 407] on img "Product image - Diva Set_ Áo Rớt Vai Cổ V, Chân Váy Lụa Đuôi Cá A1078+CV134" at bounding box center [1002, 431] width 179 height 239
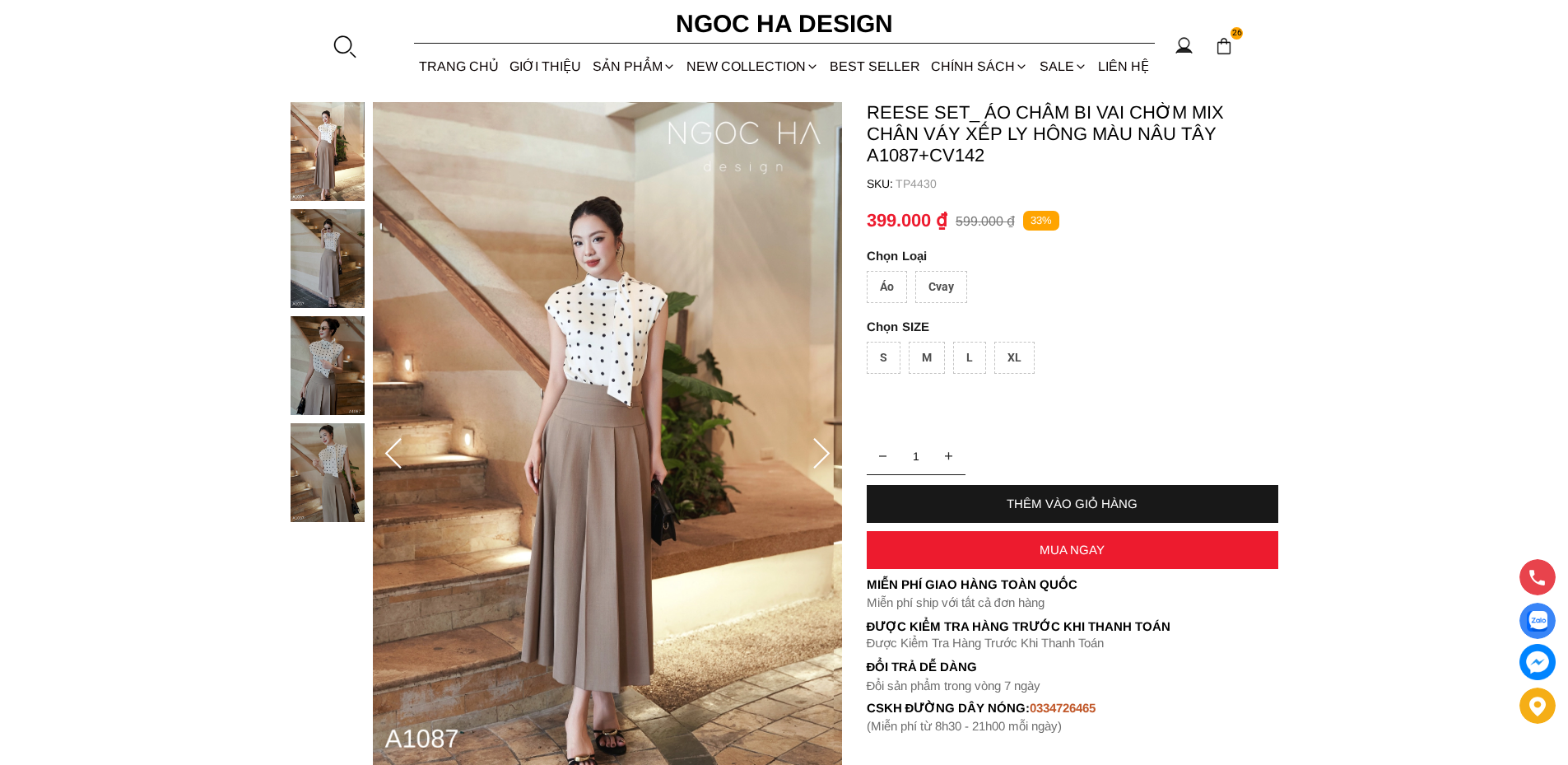
scroll to position [164, 0]
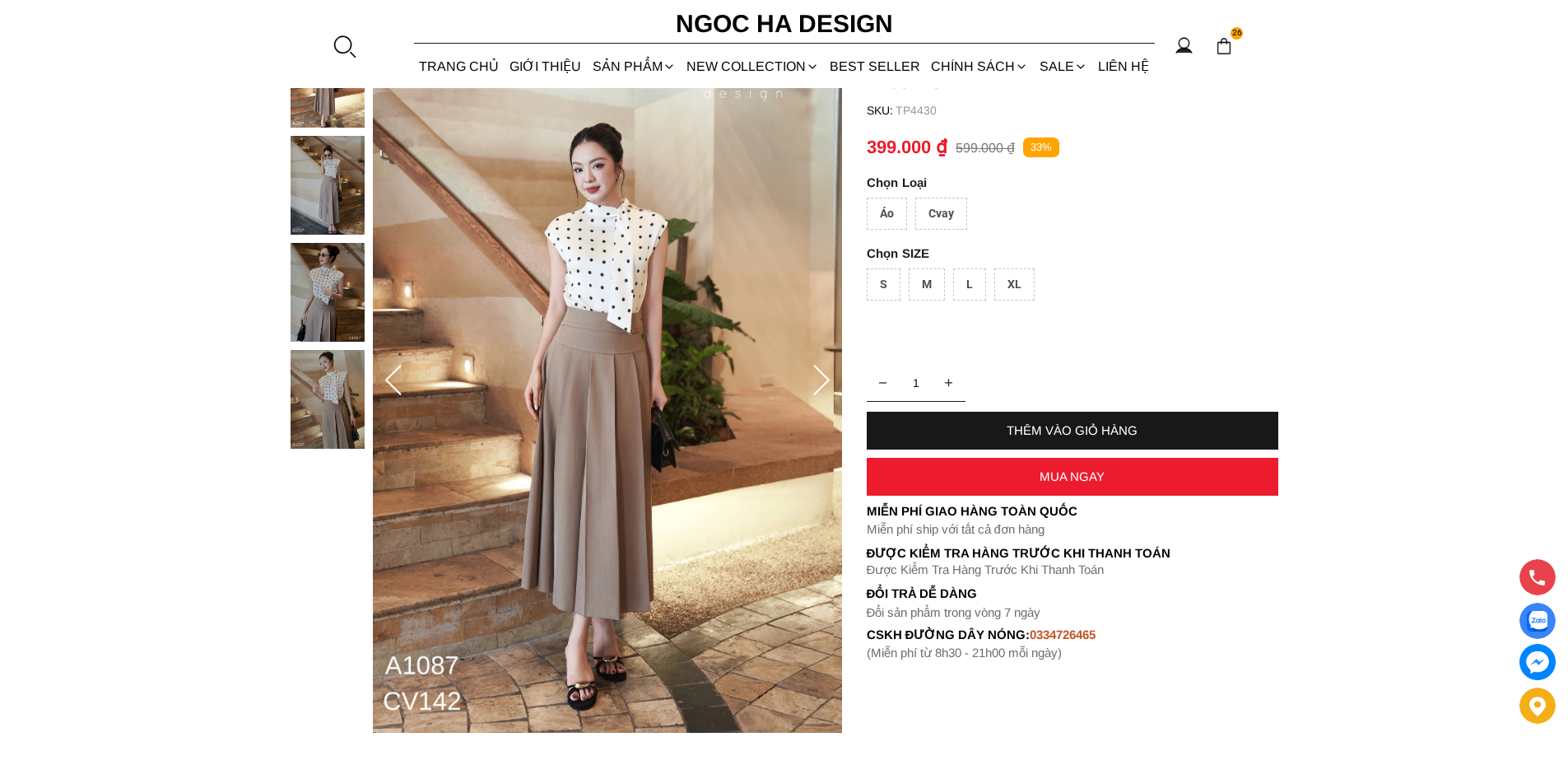
click at [340, 374] on img at bounding box center [328, 399] width 75 height 99
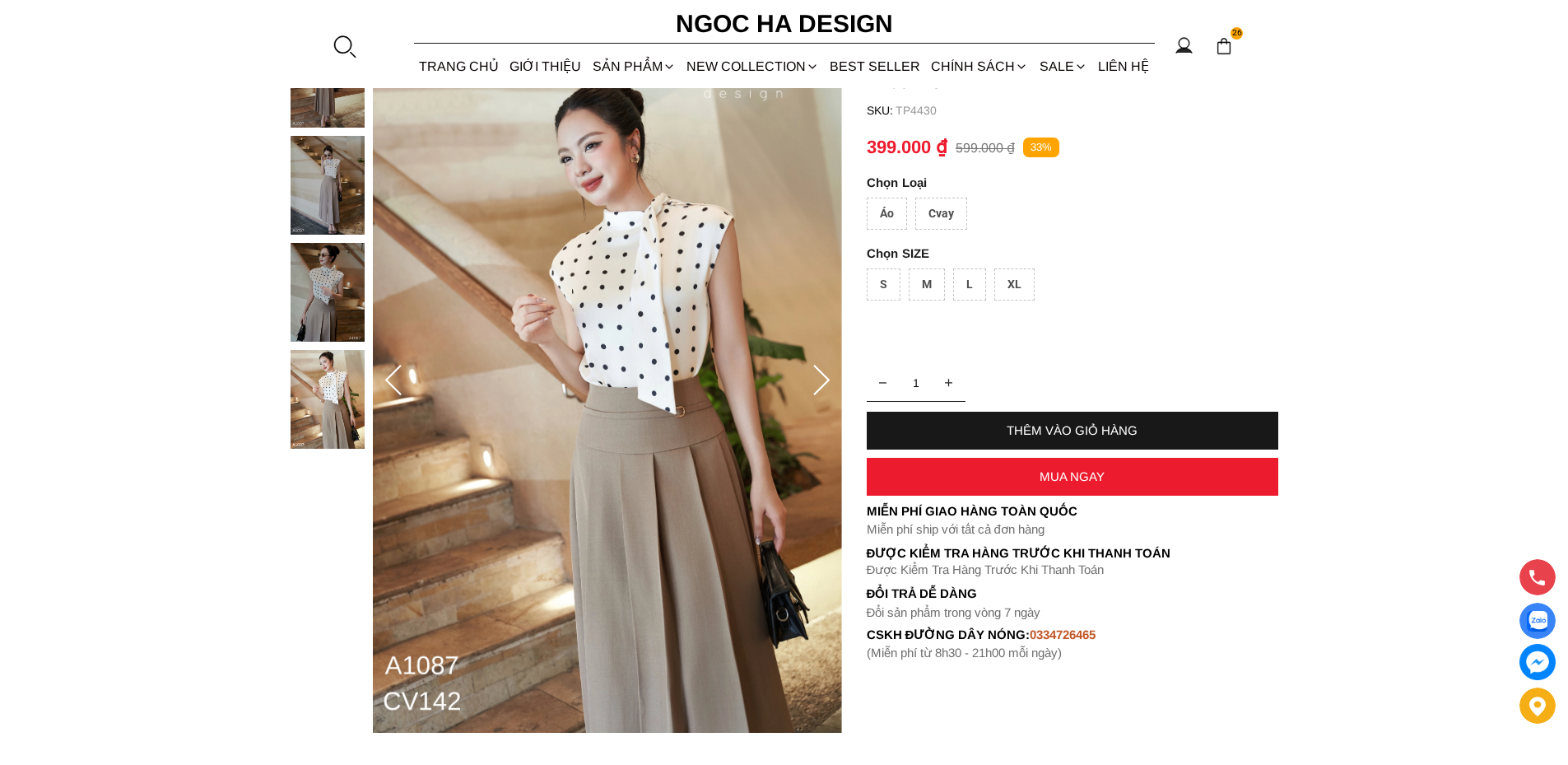
click at [319, 291] on img at bounding box center [328, 292] width 75 height 99
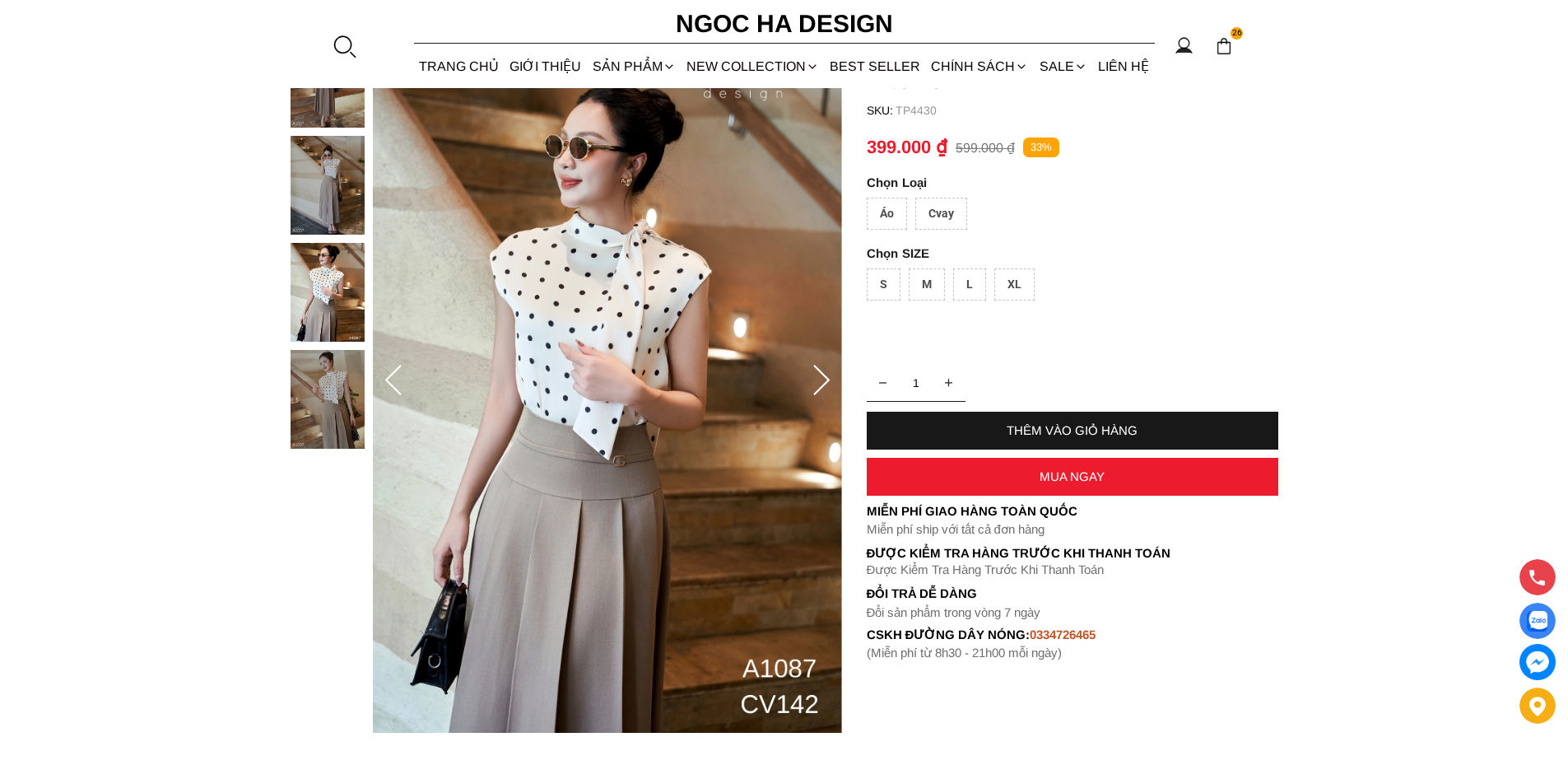
click at [337, 280] on img at bounding box center [328, 292] width 75 height 99
click at [330, 380] on img at bounding box center [328, 399] width 75 height 99
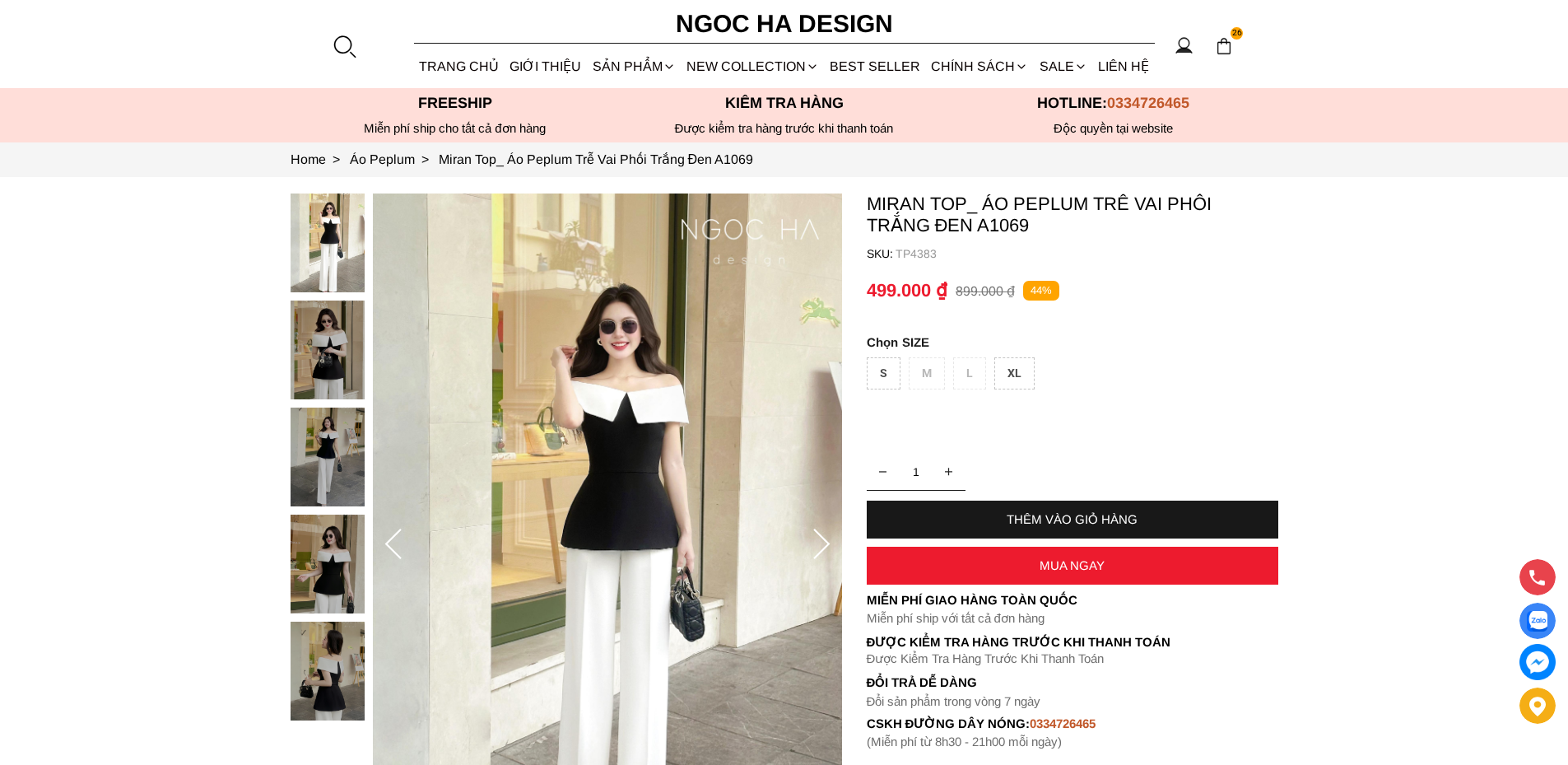
click at [317, 557] on img at bounding box center [328, 564] width 75 height 99
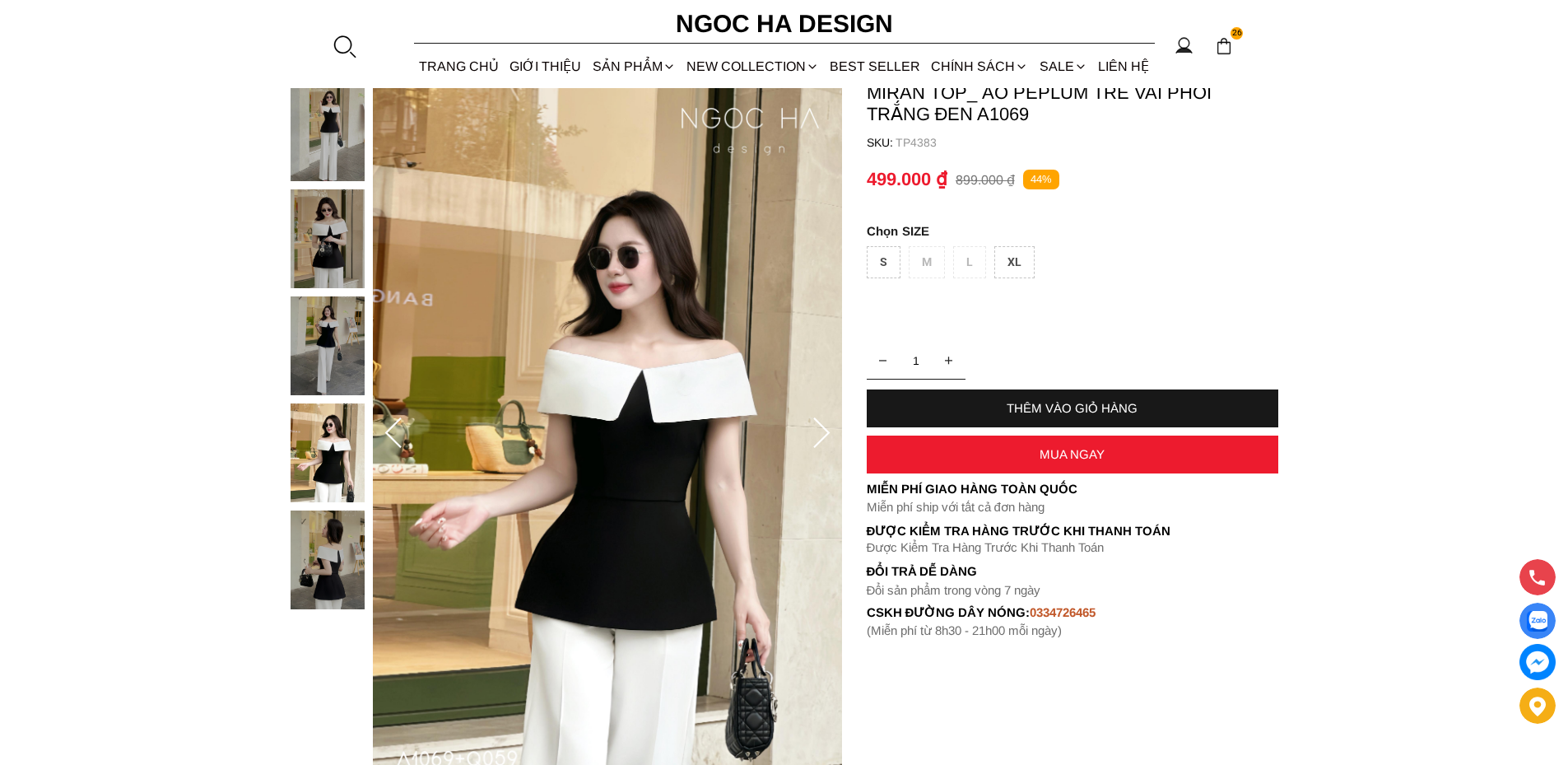
scroll to position [82, 0]
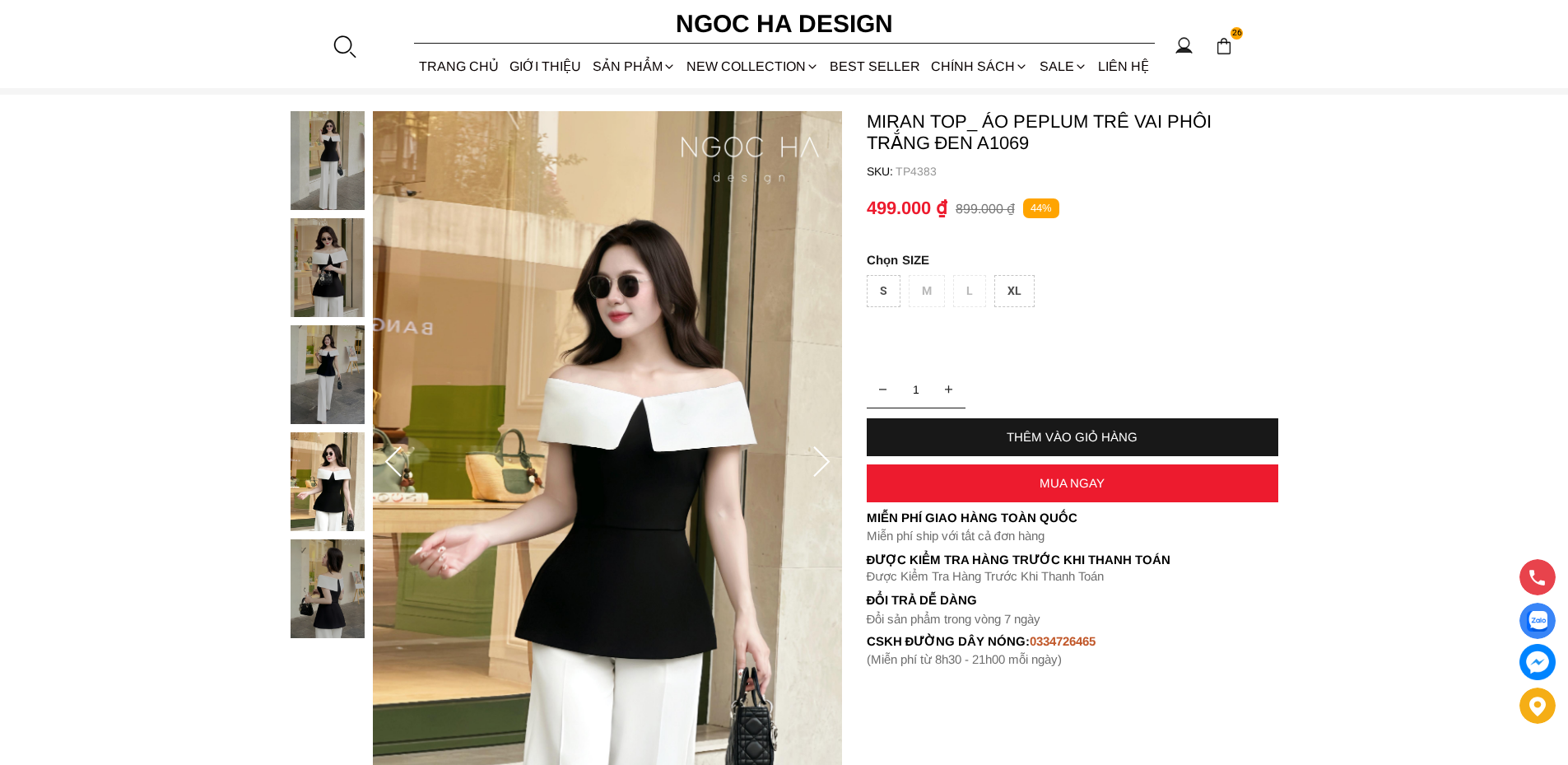
click at [348, 385] on img at bounding box center [328, 374] width 75 height 99
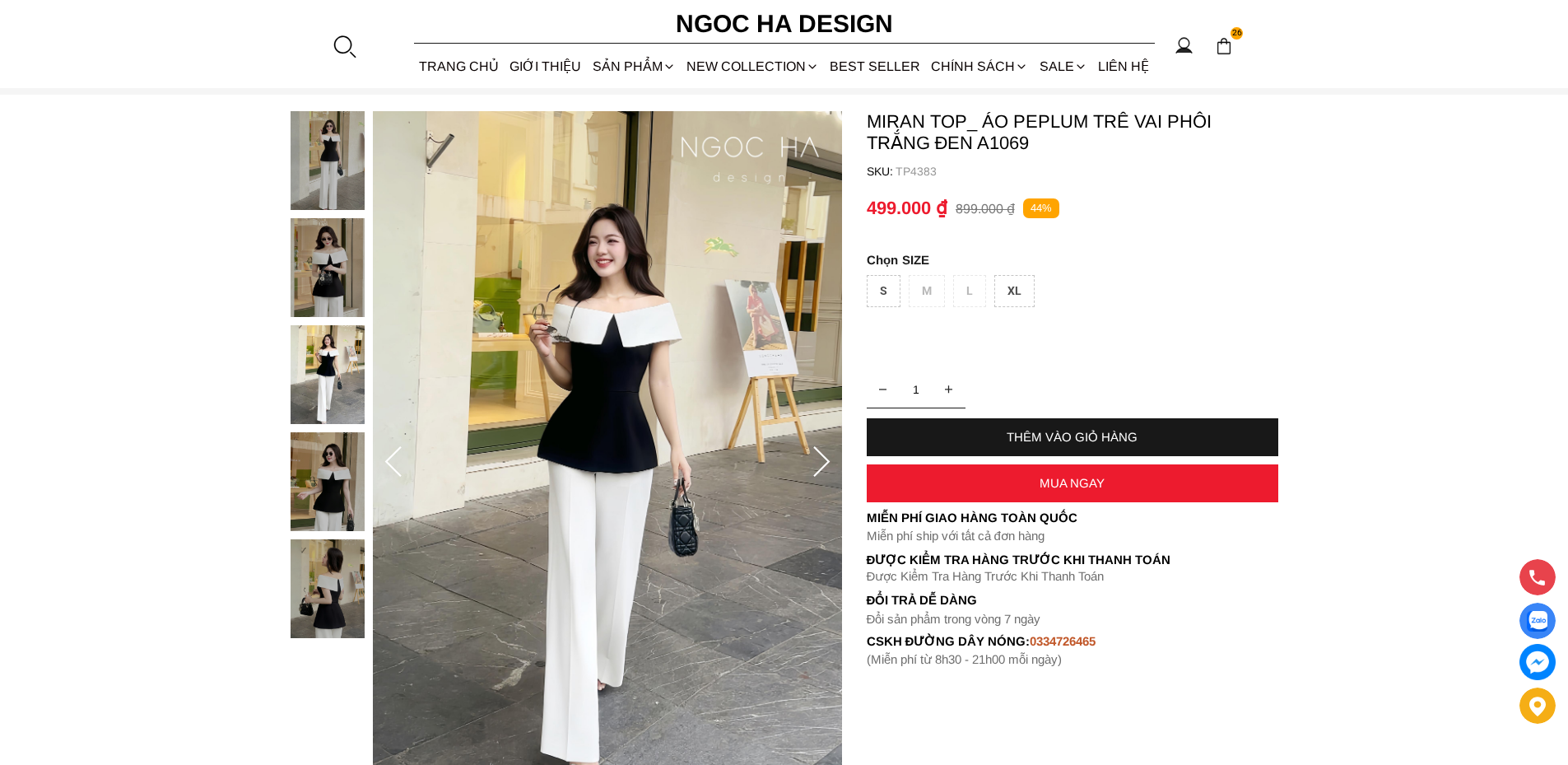
click at [330, 518] on div at bounding box center [331, 379] width 82 height 535
click at [330, 380] on img at bounding box center [328, 374] width 75 height 99
click at [318, 286] on img at bounding box center [328, 268] width 75 height 99
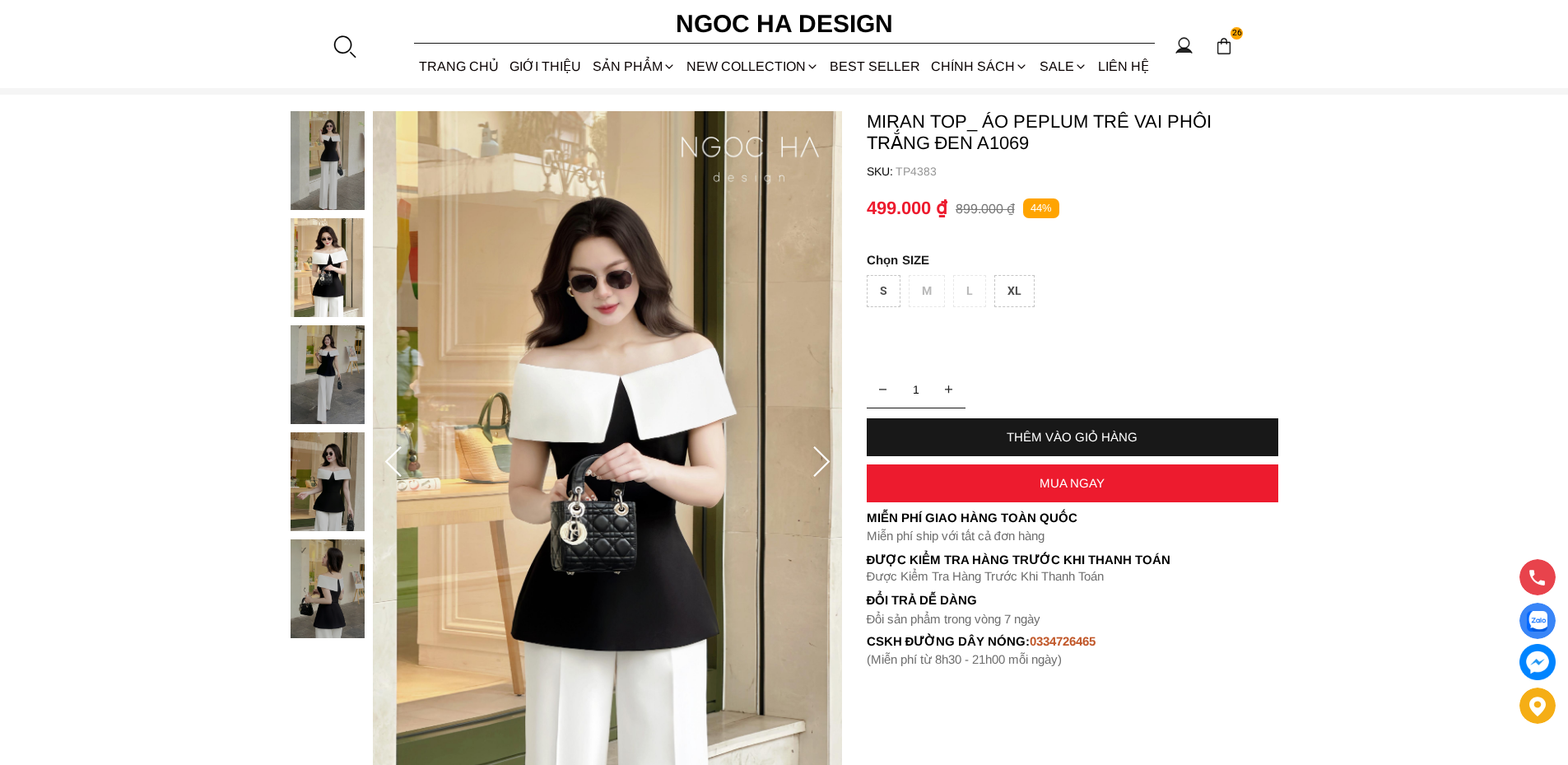
click at [332, 154] on img at bounding box center [328, 160] width 75 height 99
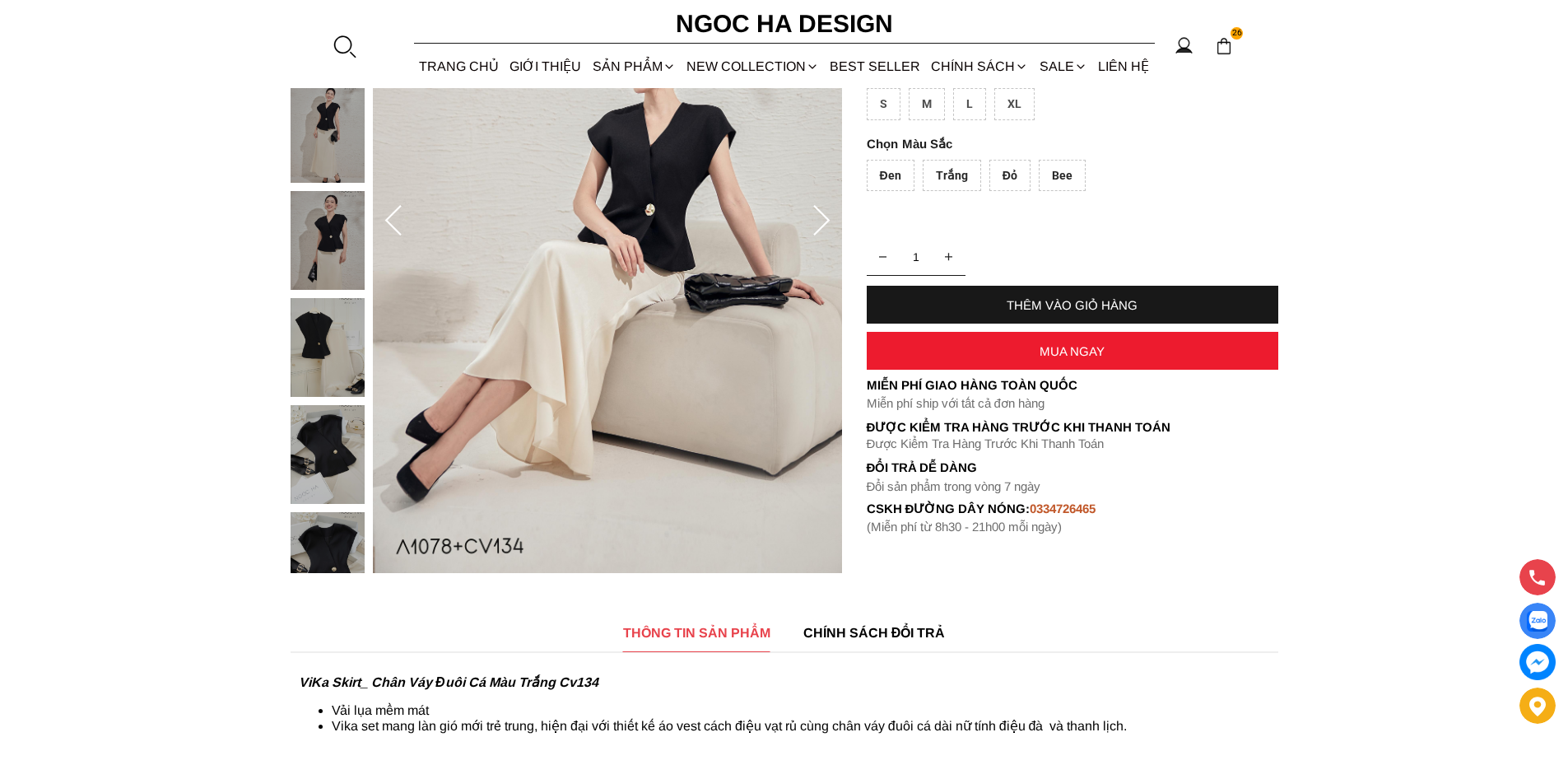
scroll to position [330, 0]
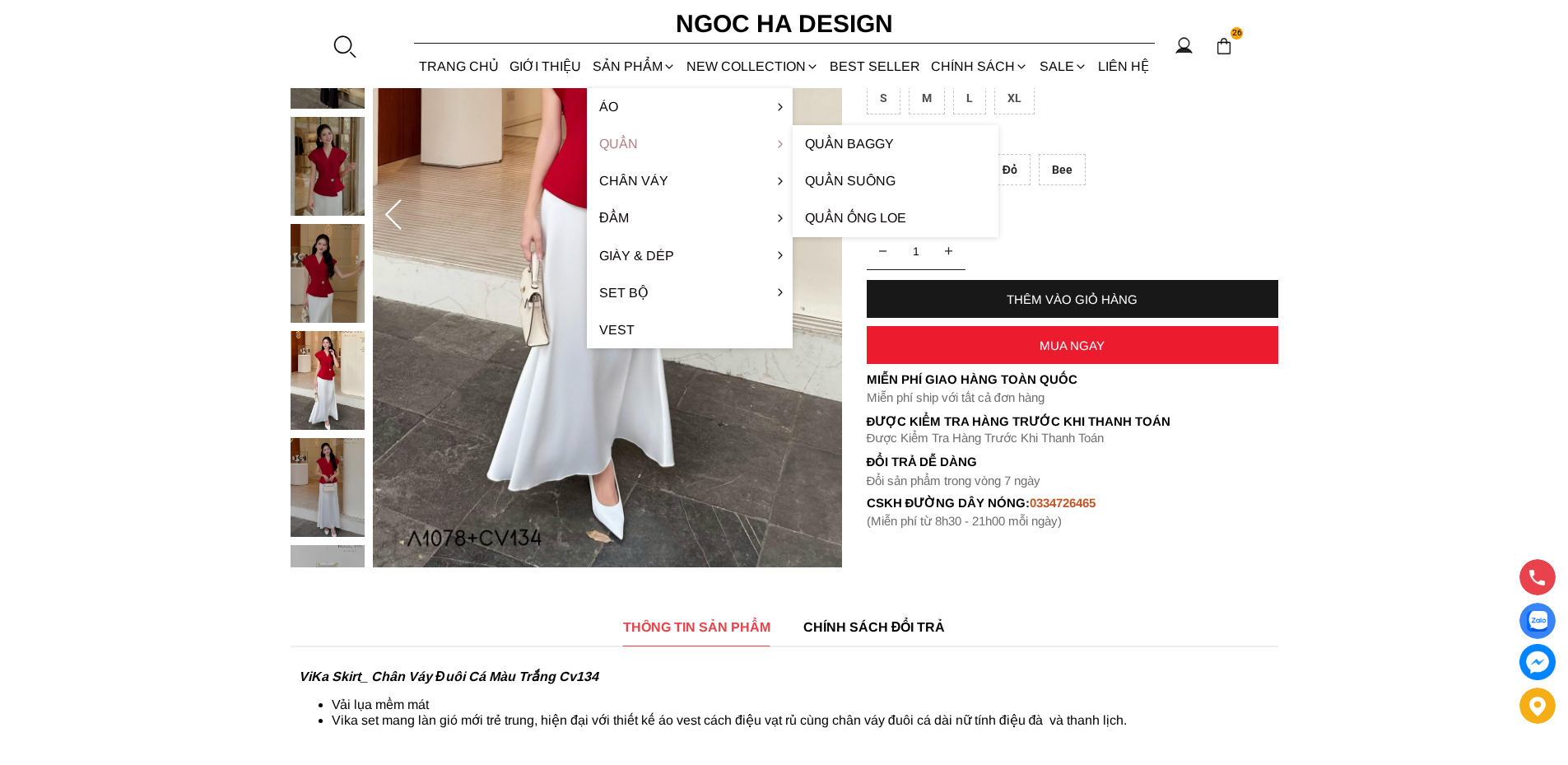
click at [622, 149] on link "Quần" at bounding box center [689, 144] width 206 height 37
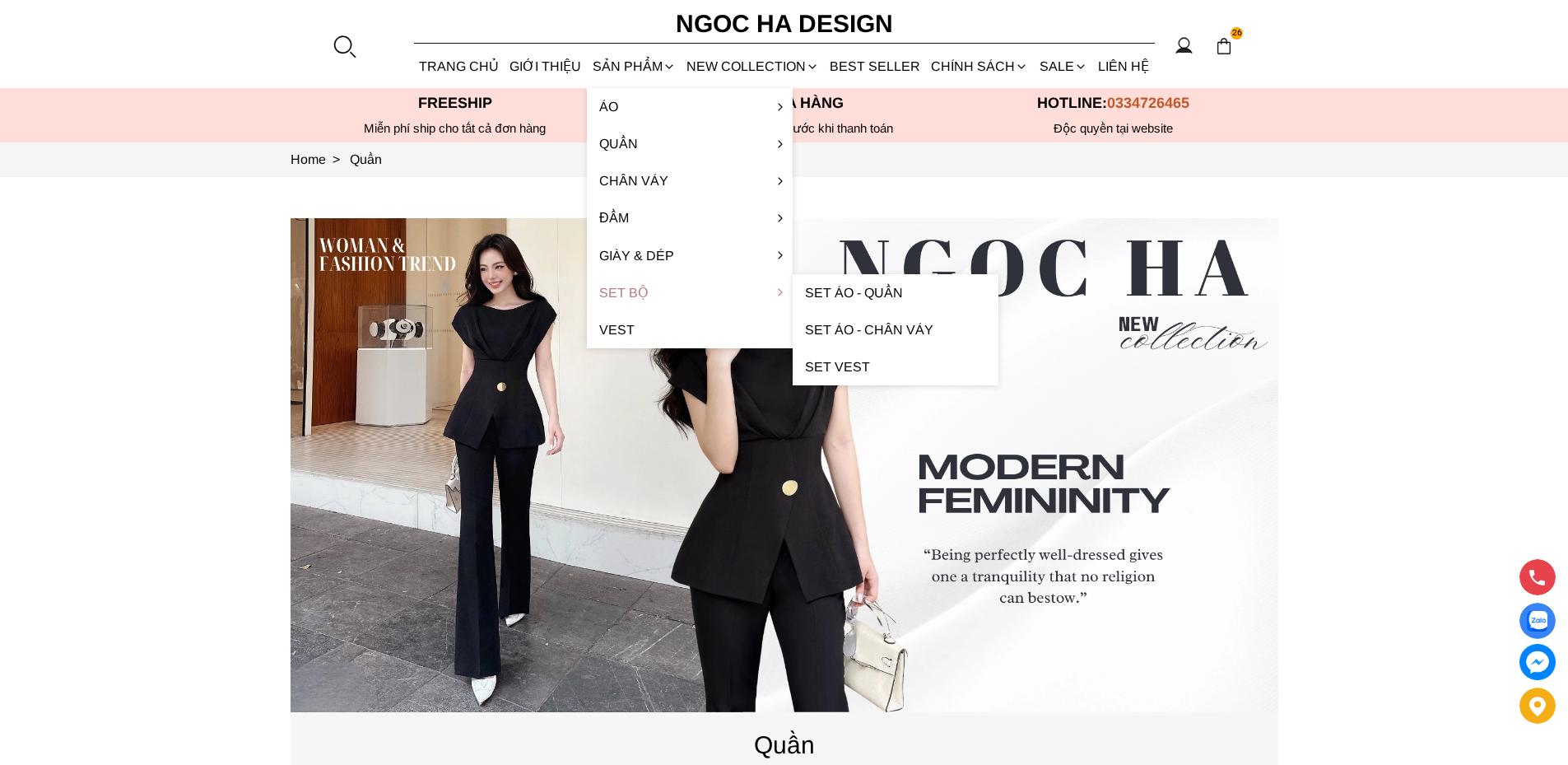
click at [633, 286] on link "Set Bộ" at bounding box center [689, 293] width 206 height 37
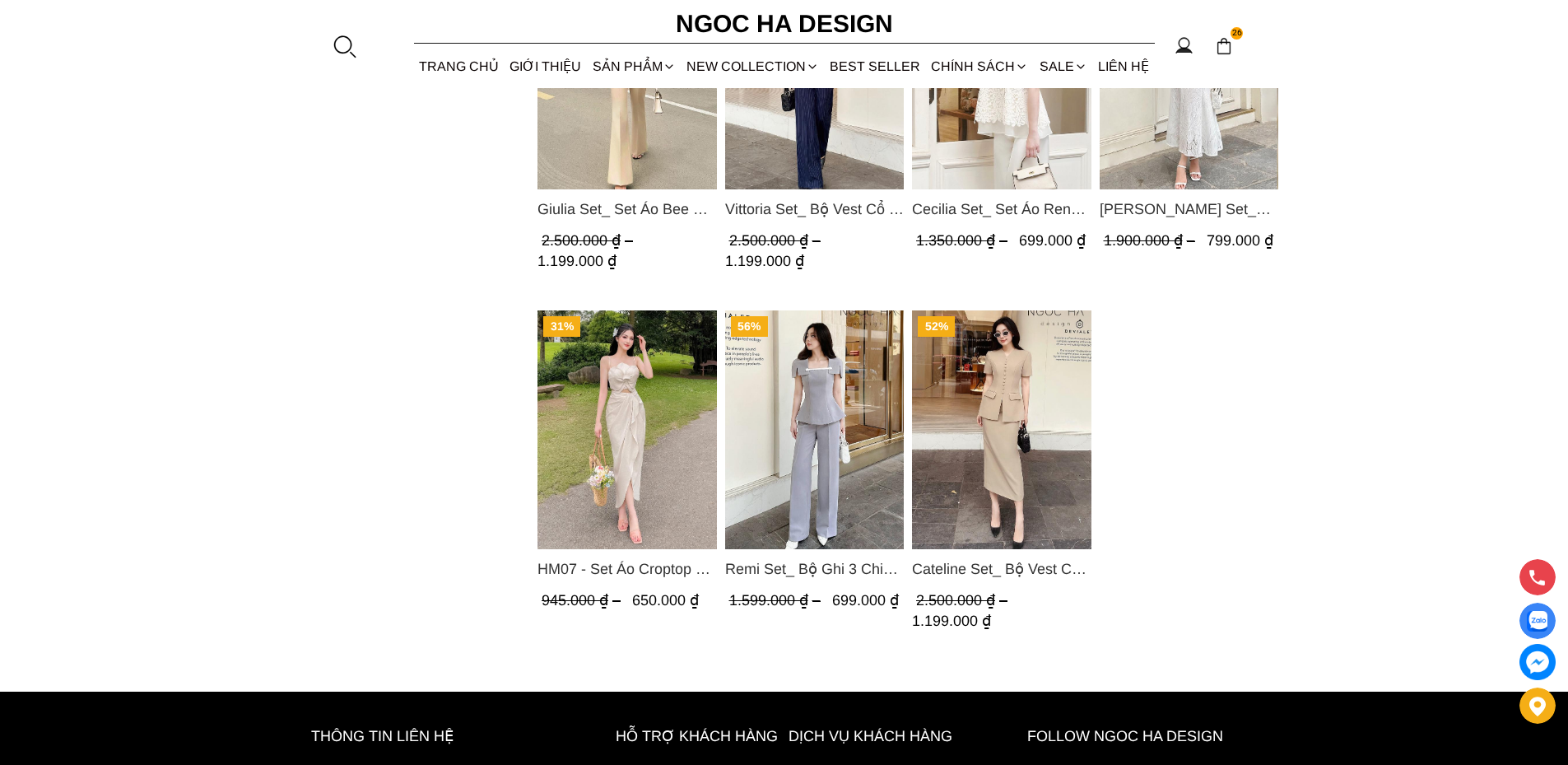
scroll to position [1235, 0]
